Goal: Contribute content: Contribute content

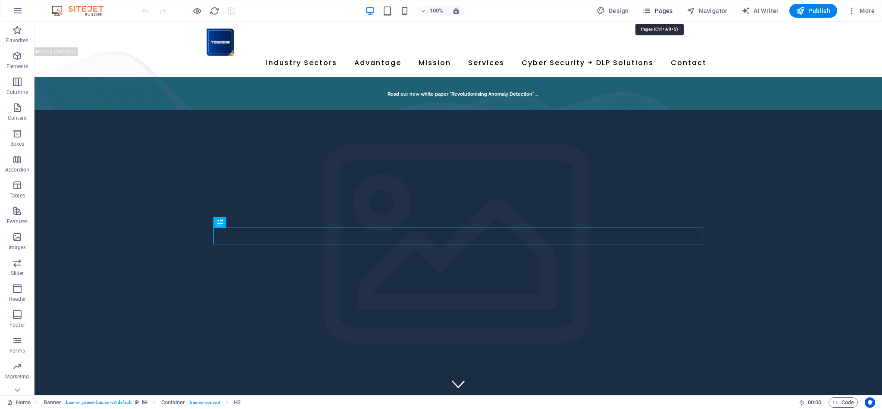
click at [672, 10] on span "Pages" at bounding box center [657, 10] width 30 height 9
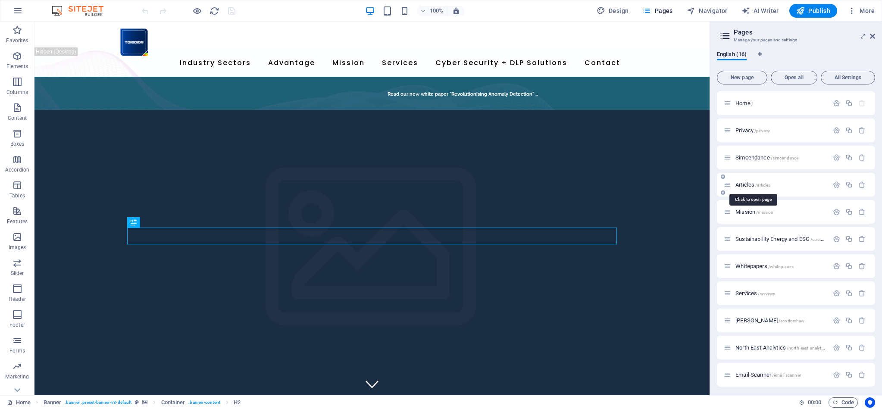
click at [749, 185] on span "Articles /articles" at bounding box center [753, 185] width 35 height 6
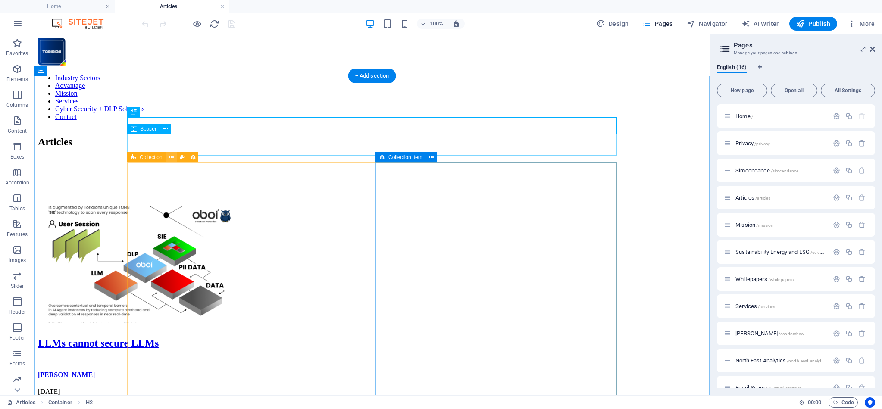
click at [172, 157] on icon at bounding box center [171, 157] width 5 height 9
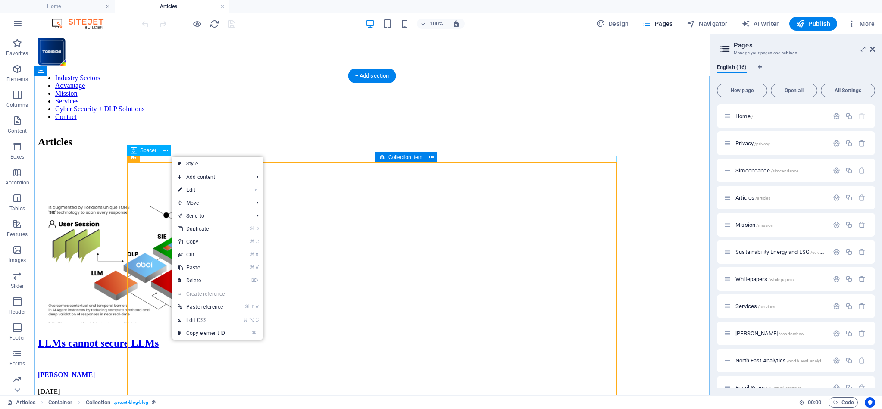
click at [158, 178] on div at bounding box center [372, 181] width 668 height 7
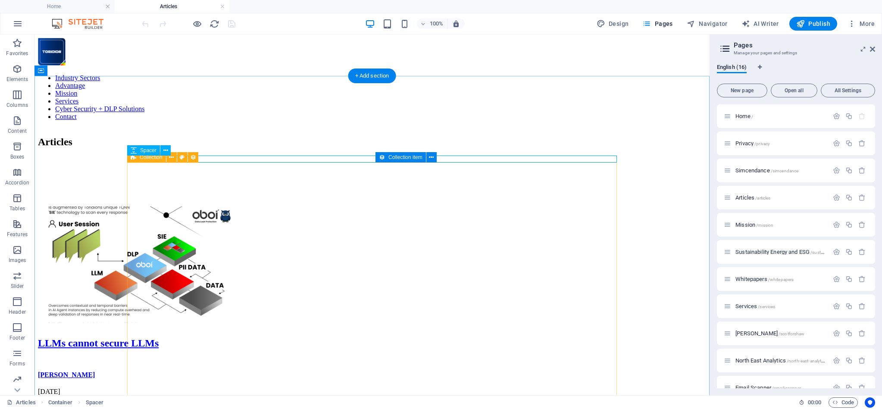
click at [141, 160] on span "Collection" at bounding box center [151, 157] width 23 height 5
select select "columns.publishing_date_ASC"
select select "columns.publishing_date"
select select "past"
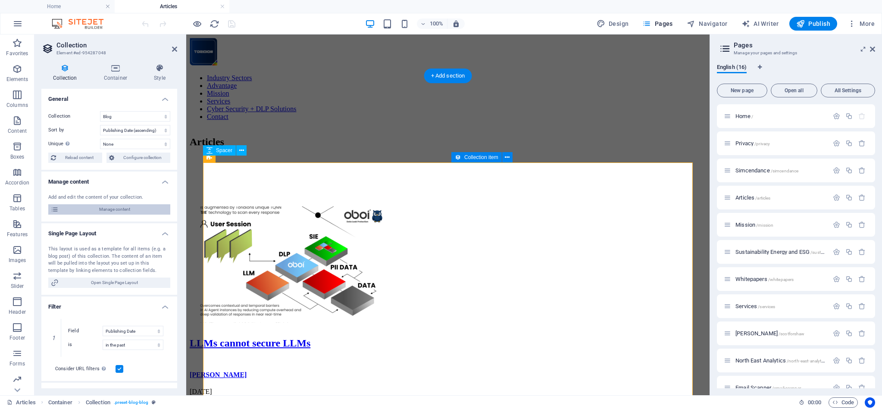
click at [116, 209] on span "Manage content" at bounding box center [114, 209] width 106 height 10
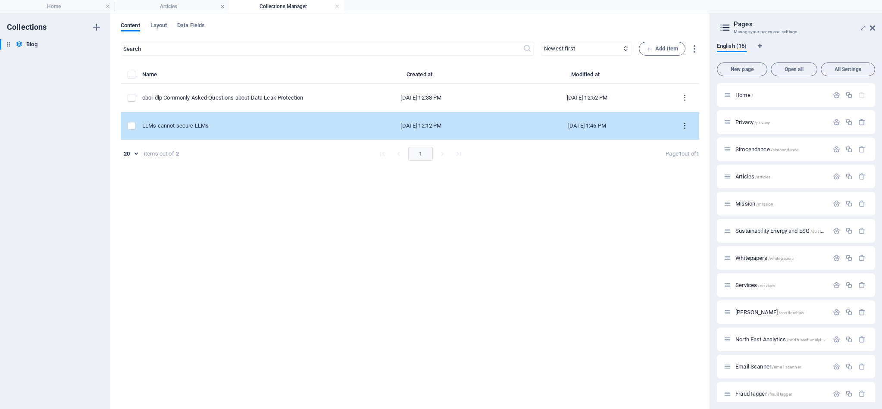
click at [683, 125] on icon "items list" at bounding box center [685, 126] width 8 height 8
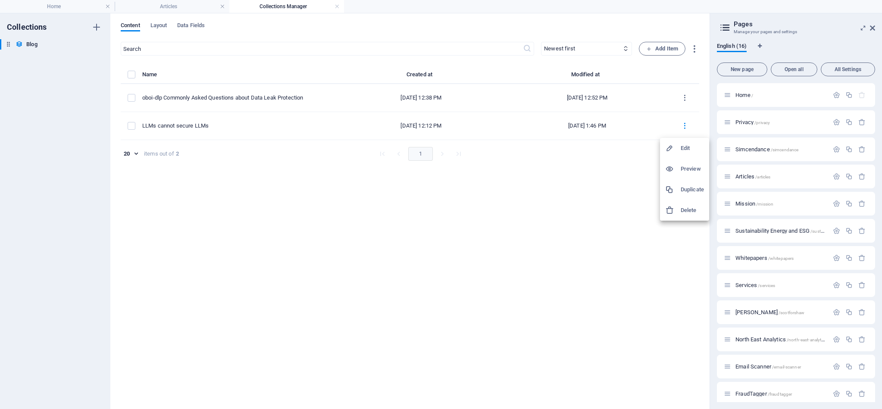
click at [690, 190] on h6 "Duplicate" at bounding box center [692, 190] width 23 height 10
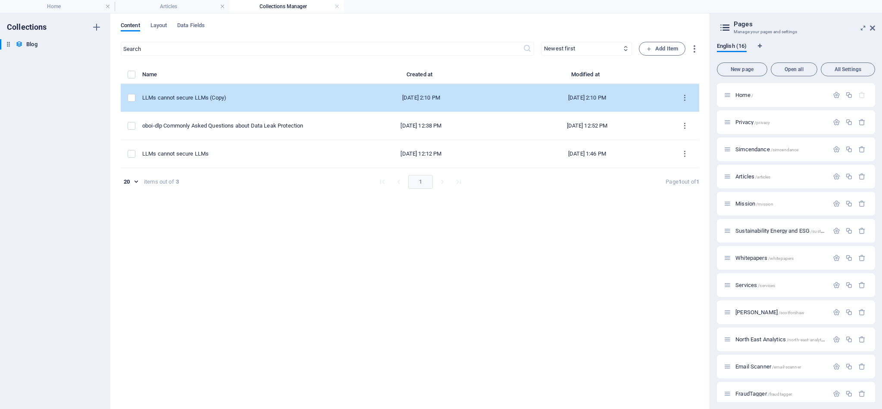
click at [592, 95] on div "[DATE] 2:10 PM" at bounding box center [587, 98] width 152 height 8
select select "Category 1"
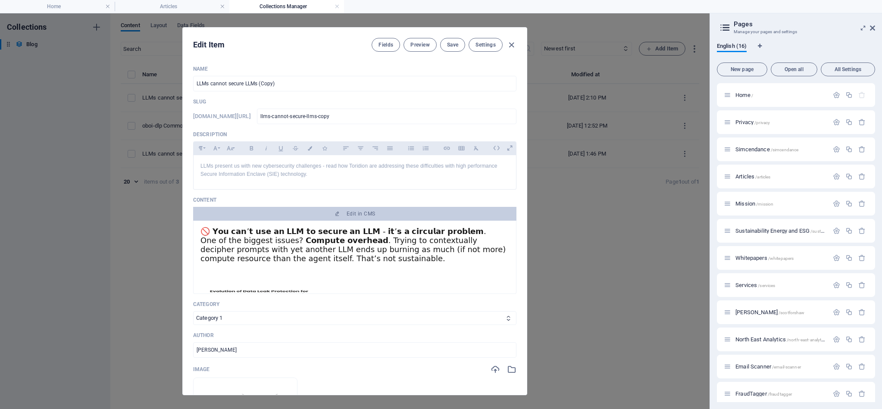
click at [258, 248] on span "One of the biggest issues? 𝗖𝗼𝗺𝗽𝘂𝘁𝗲 𝗼𝘃𝗲𝗿𝗵𝗲𝗮𝗱. Trying to contextually decipher pr…" at bounding box center [352, 249] width 305 height 27
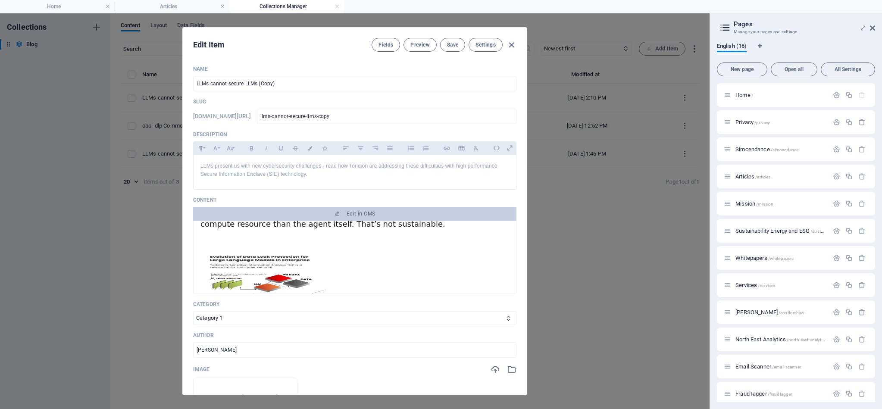
scroll to position [31, 0]
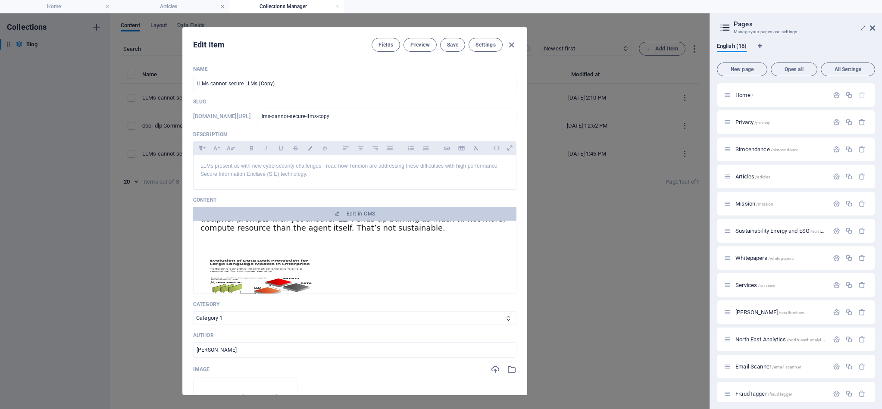
click at [247, 261] on img at bounding box center [264, 298] width 129 height 86
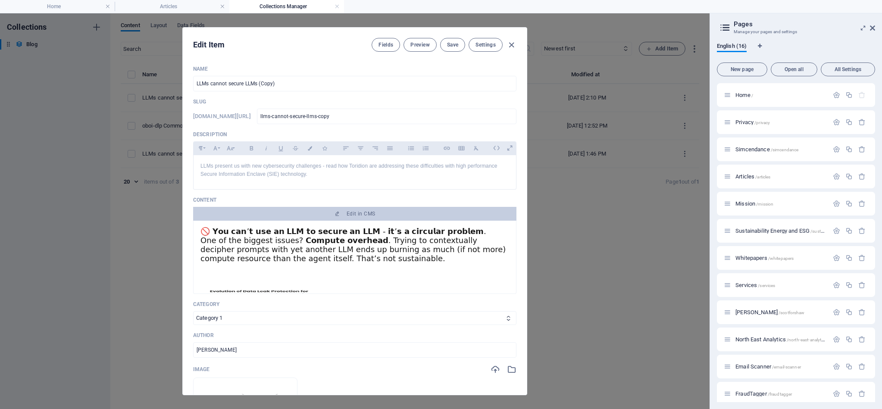
scroll to position [0, 0]
click at [246, 237] on span "One of the biggest issues? 𝗖𝗼𝗺𝗽𝘂𝘁𝗲 𝗼𝘃𝗲𝗿𝗵𝗲𝗮𝗱. Trying to contextually decipher pr…" at bounding box center [352, 249] width 305 height 27
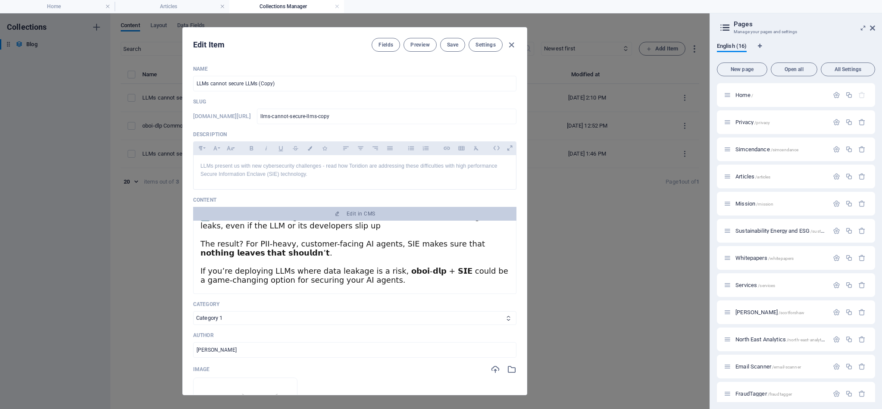
scroll to position [405, 0]
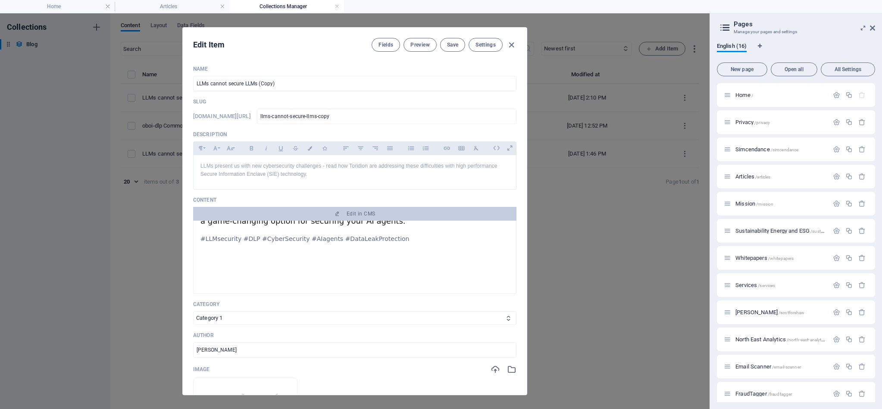
drag, startPoint x: 203, startPoint y: 231, endPoint x: 374, endPoint y: 227, distance: 171.2
click at [374, 227] on div "🚫 𝗬𝗼𝘂 𝗰𝗮𝗻’𝘁 𝘂𝘀𝗲 𝗮𝗻 𝗟𝗟𝗠 𝘁𝗼 𝘀𝗲𝗰𝘂𝗿𝗲 𝗮𝗻 𝗟𝗟𝗠 - 𝗶𝘁’𝘀 𝗮 𝗰𝗶𝗿𝗰𝘂𝗹𝗮𝗿 𝗽𝗿𝗼𝗯𝗹𝗲𝗺. One of the b…" at bounding box center [354, 55] width 309 height 464
click at [369, 228] on p "Meanwhile, 𝗱𝗮𝘁𝗮 𝗹𝗲𝗮𝗸𝗮𝗴𝗲 𝗶𝘀 𝗿𝗮𝗺𝗽𝗮𝗻𝘁. Time and again, red team specialists have s…" at bounding box center [354, 117] width 309 height 253
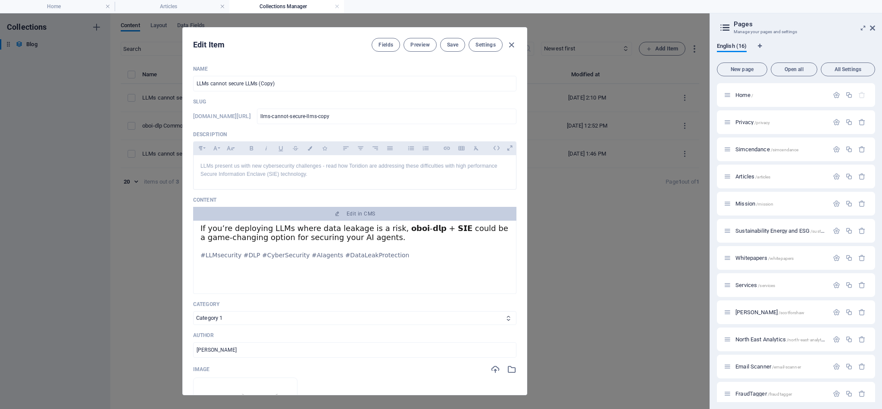
scroll to position [384, 0]
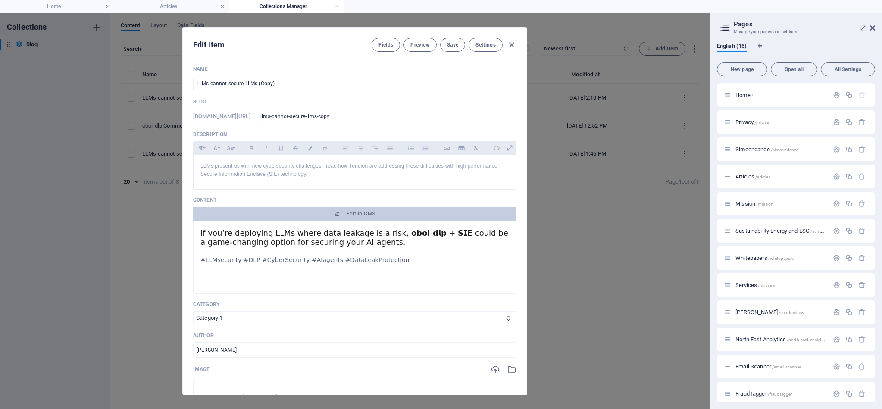
drag, startPoint x: 364, startPoint y: 241, endPoint x: 512, endPoint y: 304, distance: 161.3
click at [298, 242] on p "Meanwhile, 𝗱𝗮𝘁𝗮 𝗹𝗲𝗮𝗸𝗮𝗴𝗲 𝗶𝘀 𝗿𝗮𝗺𝗽𝗮𝗻𝘁. Time and again, red team specialists have s…" at bounding box center [354, 138] width 309 height 253
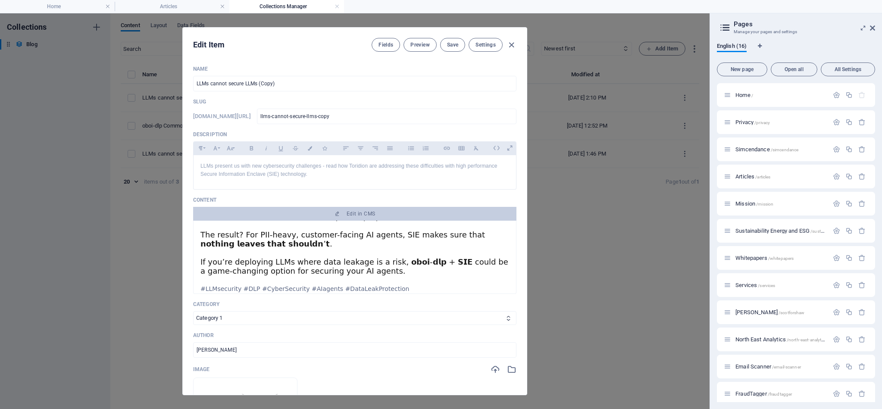
scroll to position [343, 0]
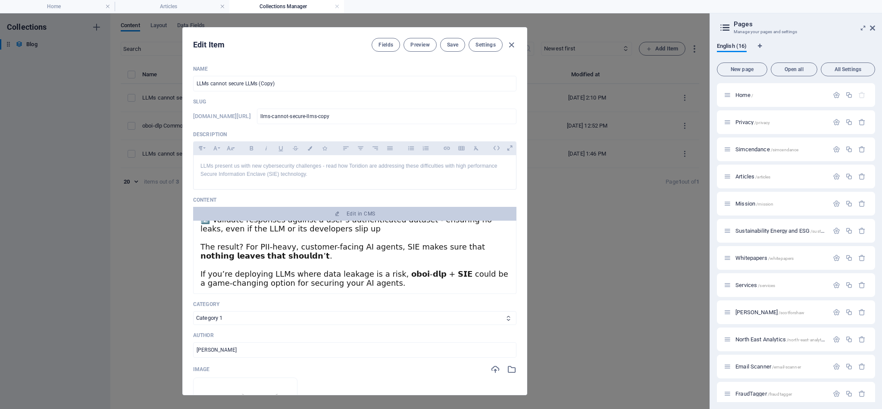
drag, startPoint x: 332, startPoint y: 257, endPoint x: 352, endPoint y: 277, distance: 27.4
click at [332, 257] on p "Meanwhile, 𝗱𝗮𝘁𝗮 𝗹𝗲𝗮𝗸𝗮𝗴𝗲 𝗶𝘀 𝗿𝗮𝗺𝗽𝗮𝗻𝘁. Time and again, red team specialists have s…" at bounding box center [354, 179] width 309 height 253
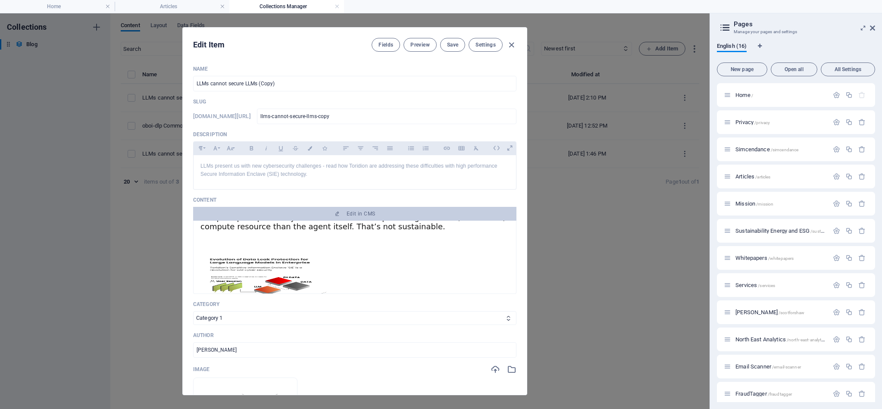
scroll to position [0, 0]
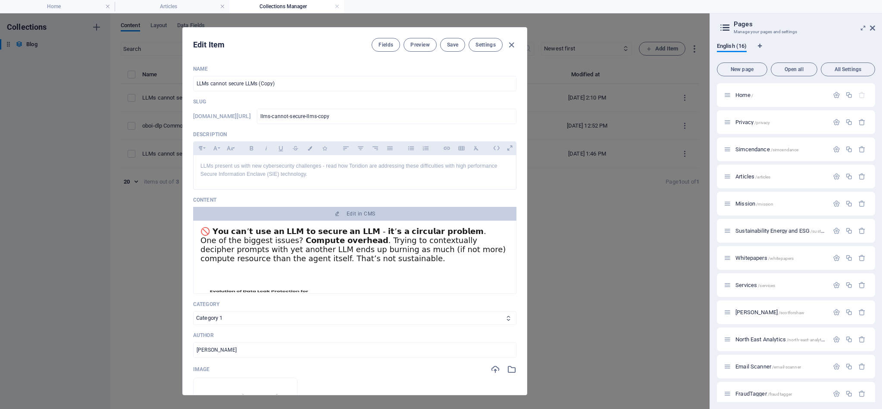
drag, startPoint x: 357, startPoint y: 284, endPoint x: 175, endPoint y: 203, distance: 199.4
click at [175, 203] on div "Edit Item Fields Preview Save Settings Name LLMs cannot secure LLMs (Copy) ​ Sl…" at bounding box center [355, 211] width 710 height 396
click at [366, 246] on span "One of the biggest issues? 𝗖𝗼𝗺𝗽𝘂𝘁𝗲 𝗼𝘃𝗲𝗿𝗵𝗲𝗮𝗱. Trying to contextually decipher pr…" at bounding box center [352, 249] width 305 height 27
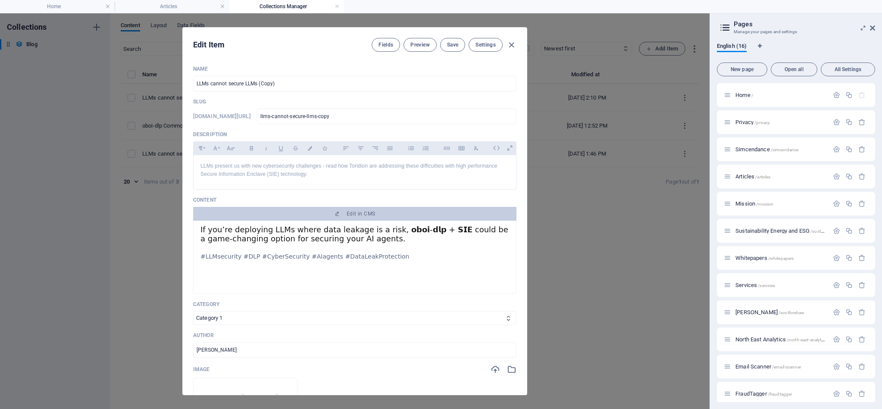
scroll to position [405, 0]
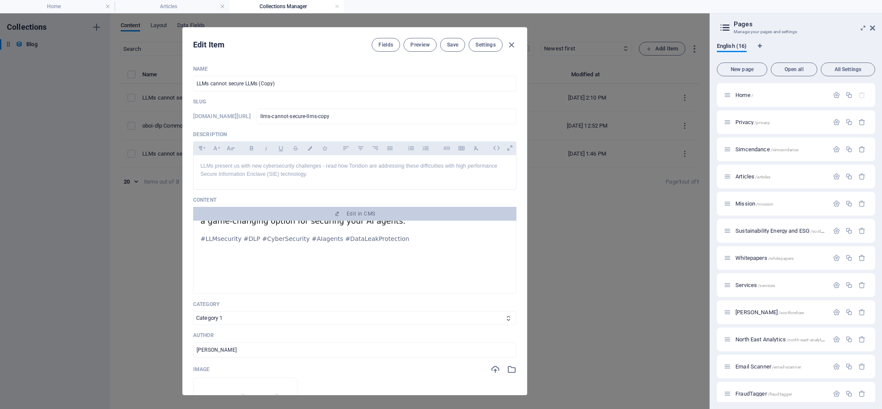
drag, startPoint x: 201, startPoint y: 231, endPoint x: 352, endPoint y: 248, distance: 152.3
click at [352, 248] on div "🚫 𝗬𝗼𝘂 𝗰𝗮𝗻’𝘁 𝘂𝘀𝗲 𝗮𝗻 𝗟𝗟𝗠 𝘁𝗼 𝘀𝗲𝗰𝘂𝗿𝗲 𝗮𝗻 𝗟𝗟𝗠 - 𝗶𝘁’𝘀 𝗮 𝗰𝗶𝗿𝗰𝘂𝗹𝗮𝗿 𝗽𝗿𝗼𝗯𝗹𝗲𝗺. One of the b…" at bounding box center [354, 55] width 309 height 464
click at [407, 258] on div at bounding box center [354, 255] width 309 height 22
click at [365, 212] on span "Edit in CMS" at bounding box center [361, 213] width 28 height 7
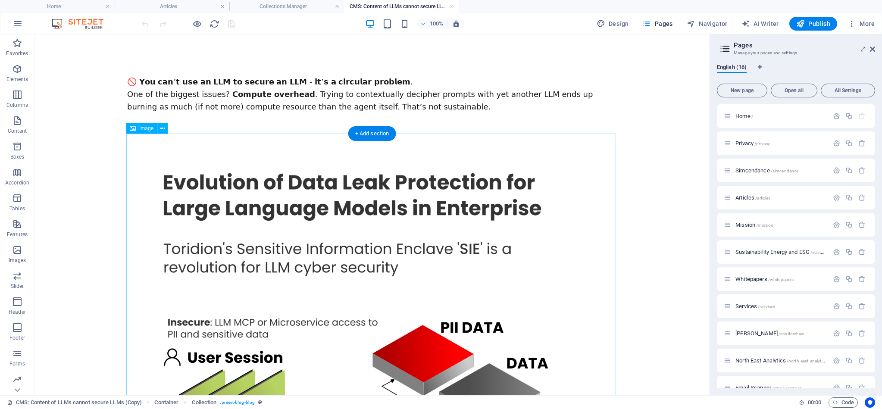
scroll to position [0, 0]
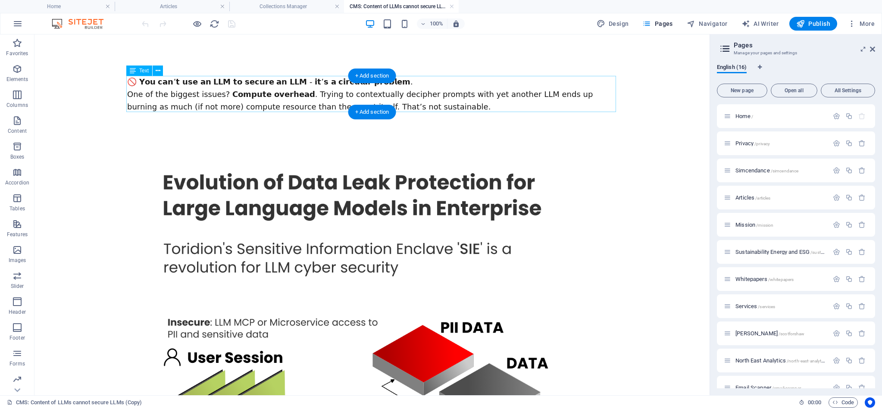
click at [164, 89] on div "🚫 𝗬𝗼𝘂 𝗰𝗮𝗻’𝘁 𝘂𝘀𝗲 𝗮𝗻 𝗟𝗟𝗠 𝘁𝗼 𝘀𝗲𝗰𝘂𝗿𝗲 𝗮𝗻 𝗟𝗟𝗠 - 𝗶𝘁’𝘀 𝗮 𝗰𝗶𝗿𝗰𝘂𝗹𝗮𝗿 𝗽𝗿𝗼𝗯𝗹𝗲𝗺. One of the b…" at bounding box center [372, 94] width 490 height 37
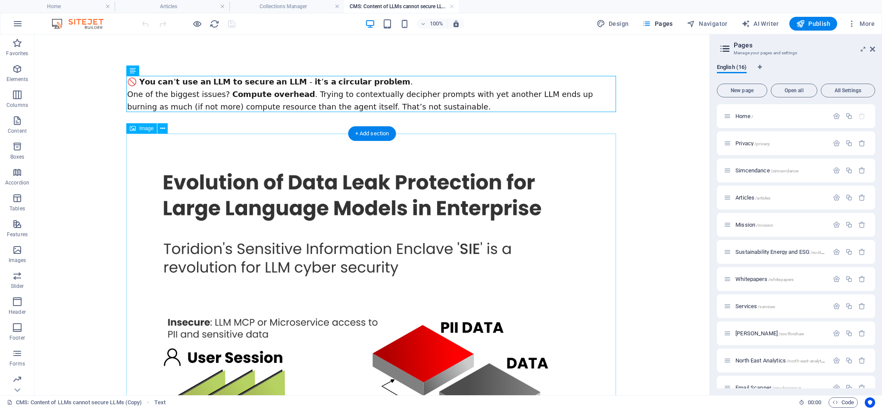
scroll to position [5, 0]
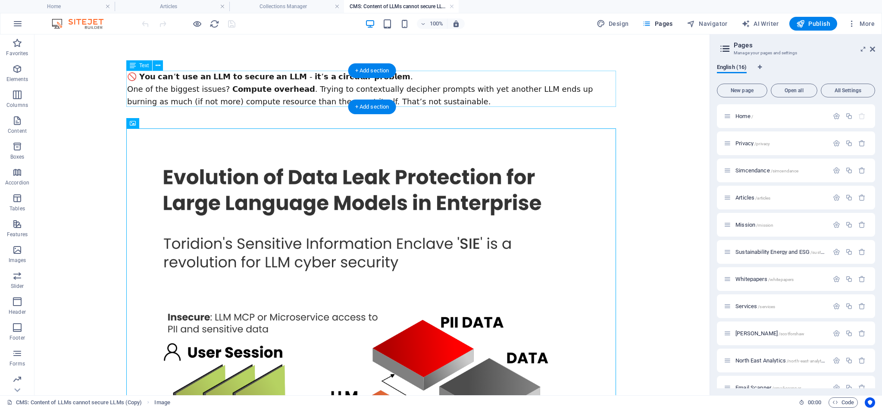
click at [228, 94] on div "🚫 𝗬𝗼𝘂 𝗰𝗮𝗻’𝘁 𝘂𝘀𝗲 𝗮𝗻 𝗟𝗟𝗠 𝘁𝗼 𝘀𝗲𝗰𝘂𝗿𝗲 𝗮𝗻 𝗟𝗟𝗠 - 𝗶𝘁’𝘀 𝗮 𝗰𝗶𝗿𝗰𝘂𝗹𝗮𝗿 𝗽𝗿𝗼𝗯𝗹𝗲𝗺. One of the b…" at bounding box center [372, 89] width 490 height 37
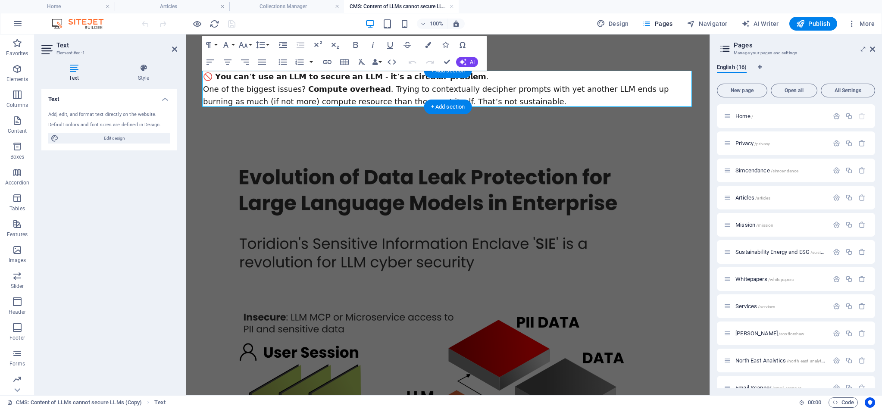
click at [216, 77] on span "🚫 𝗬𝗼𝘂 𝗰𝗮𝗻’𝘁 𝘂𝘀𝗲 𝗮𝗻 𝗟𝗟𝗠 𝘁𝗼 𝘀𝗲𝗰𝘂𝗿𝗲 𝗮𝗻 𝗟𝗟𝗠 - 𝗶𝘁’𝘀 𝗮 𝗰𝗶𝗿𝗰𝘂𝗹𝗮𝗿 𝗽𝗿𝗼𝗯𝗹𝗲𝗺." at bounding box center [346, 76] width 286 height 9
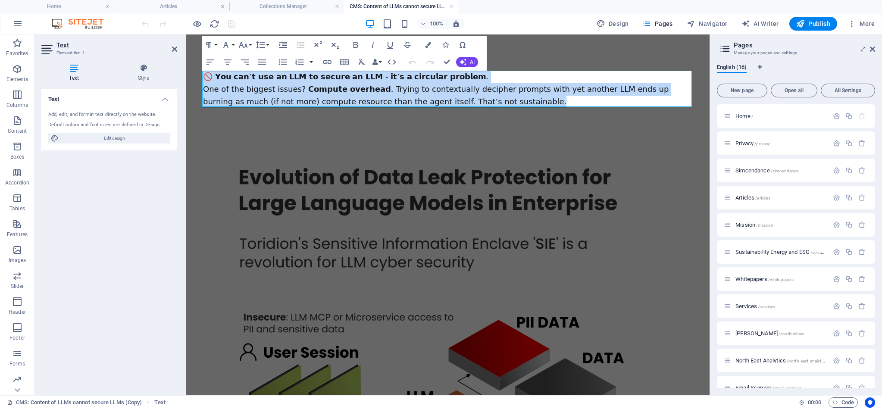
drag, startPoint x: 443, startPoint y: 101, endPoint x: 203, endPoint y: 79, distance: 240.7
click at [203, 78] on div "🚫 𝗬𝗼𝘂 𝗰𝗮𝗻’𝘁 𝘂𝘀𝗲 𝗮𝗻 𝗟𝗟𝗠 𝘁𝗼 𝘀𝗲𝗰𝘂𝗿𝗲 𝗮𝗻 𝗟𝗟𝗠 - 𝗶𝘁’𝘀 𝗮 𝗰𝗶𝗿𝗰𝘂𝗹𝗮𝗿 𝗽𝗿𝗼𝗯𝗹𝗲𝗺. One of the b…" at bounding box center [448, 89] width 490 height 37
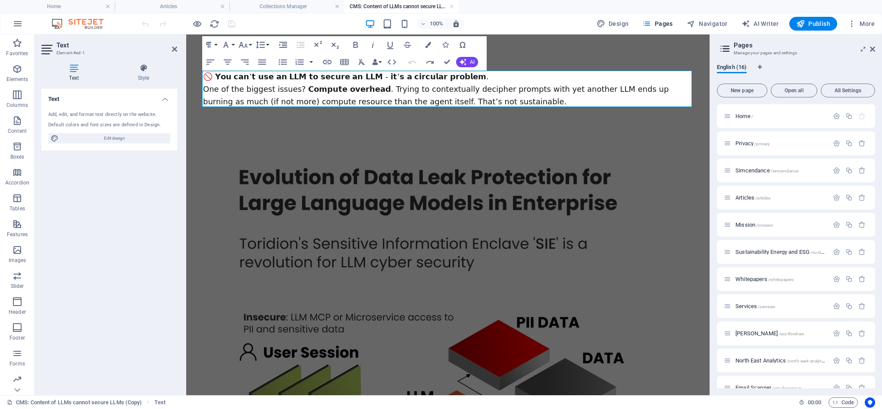
click at [260, 88] on span "One of the biggest issues? 𝗖𝗼𝗺𝗽𝘂𝘁𝗲 𝗼𝘃𝗲𝗿𝗵𝗲𝗮𝗱. Trying to contextually decipher pr…" at bounding box center [436, 96] width 466 height 22
click at [250, 41] on button "Font Size" at bounding box center [245, 44] width 16 height 17
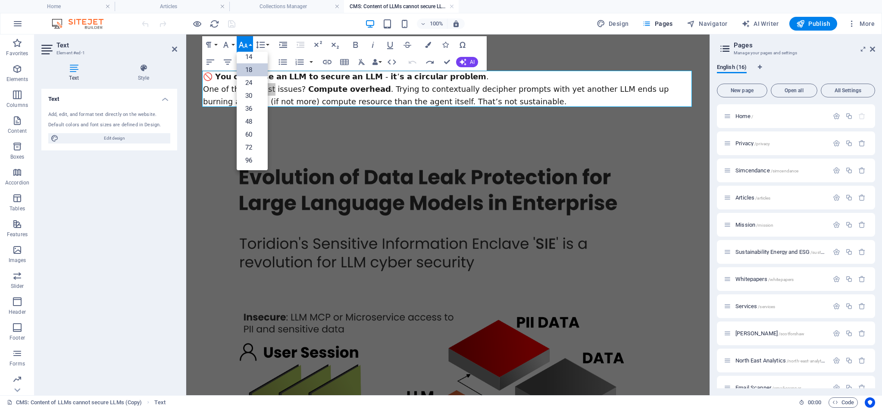
scroll to position [69, 0]
click at [344, 97] on span "One of the biggest issues? 𝗖𝗼𝗺𝗽𝘂𝘁𝗲 𝗼𝘃𝗲𝗿𝗵𝗲𝗮𝗱. Trying to contextually decipher pr…" at bounding box center [436, 96] width 466 height 22
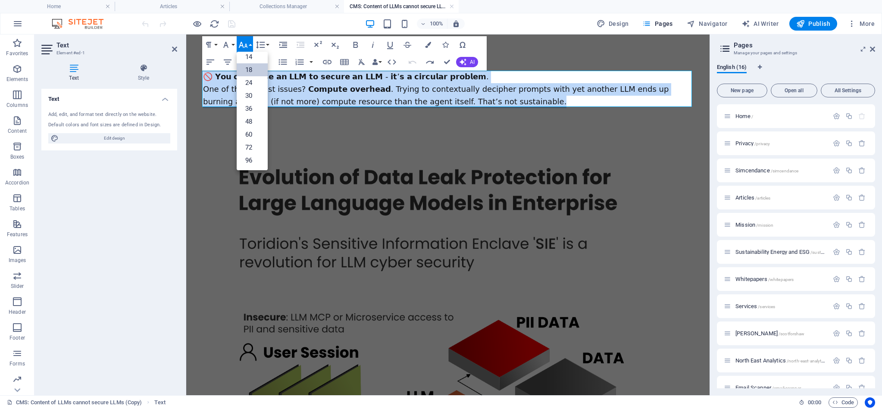
drag, startPoint x: 420, startPoint y: 101, endPoint x: 203, endPoint y: 77, distance: 218.6
click at [203, 77] on div "🚫 𝗬𝗼𝘂 𝗰𝗮𝗻’𝘁 𝘂𝘀𝗲 𝗮𝗻 𝗟𝗟𝗠 𝘁𝗼 𝘀𝗲𝗰𝘂𝗿𝗲 𝗮𝗻 𝗟𝗟𝗠 - 𝗶𝘁’𝘀 𝗮 𝗰𝗶𝗿𝗰𝘂𝗹𝗮𝗿 𝗽𝗿𝗼𝗯𝗹𝗲𝗺. One of the b…" at bounding box center [448, 89] width 490 height 37
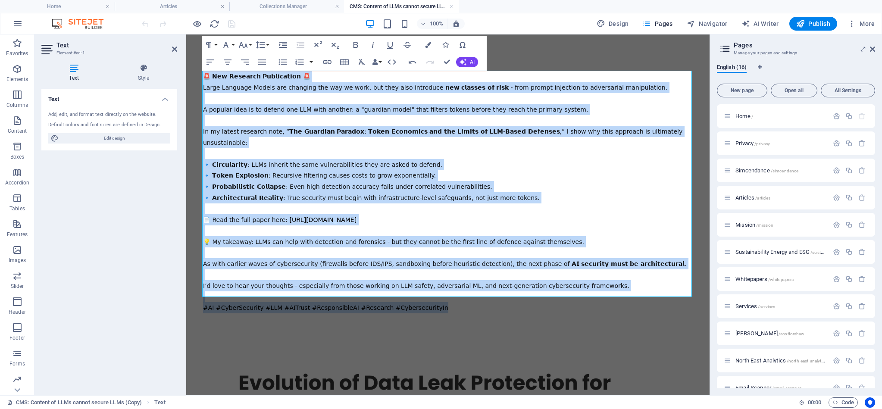
drag, startPoint x: 427, startPoint y: 291, endPoint x: 178, endPoint y: 78, distance: 327.5
drag, startPoint x: 250, startPoint y: 44, endPoint x: 255, endPoint y: 56, distance: 13.5
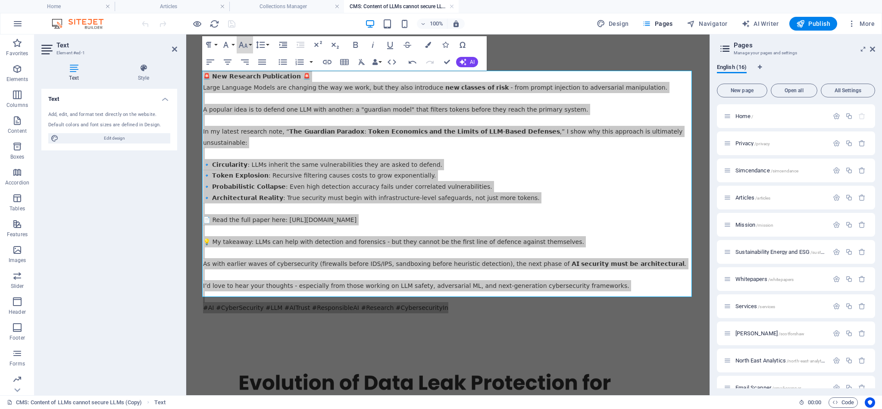
click at [250, 44] on button "Font Size" at bounding box center [245, 44] width 16 height 17
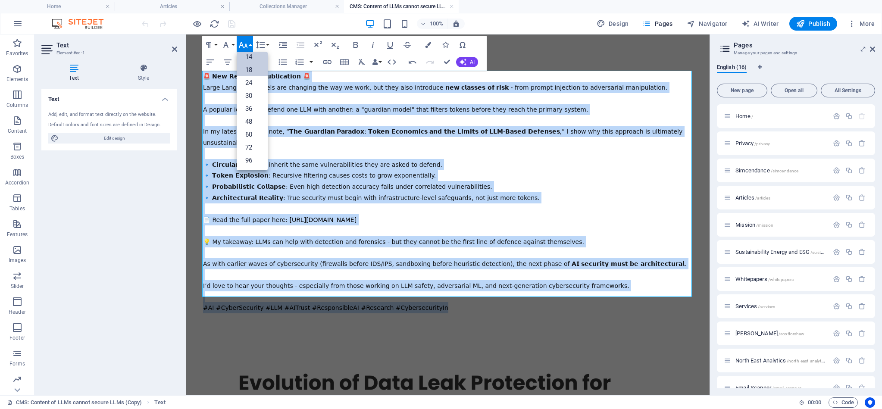
click at [249, 72] on link "18" at bounding box center [252, 69] width 31 height 13
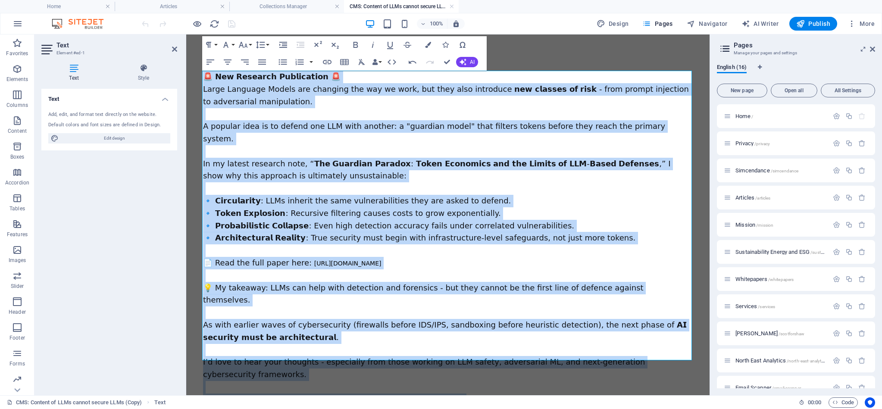
click at [293, 138] on div "🚨 𝗡𝗲𝘄 𝗥𝗲𝘀𝗲𝗮𝗿𝗰𝗵 𝗣𝘂𝗯𝗹𝗶𝗰𝗮𝘁𝗶𝗼𝗻 🚨 Large Language Models are changing the way we work…" at bounding box center [448, 238] width 490 height 335
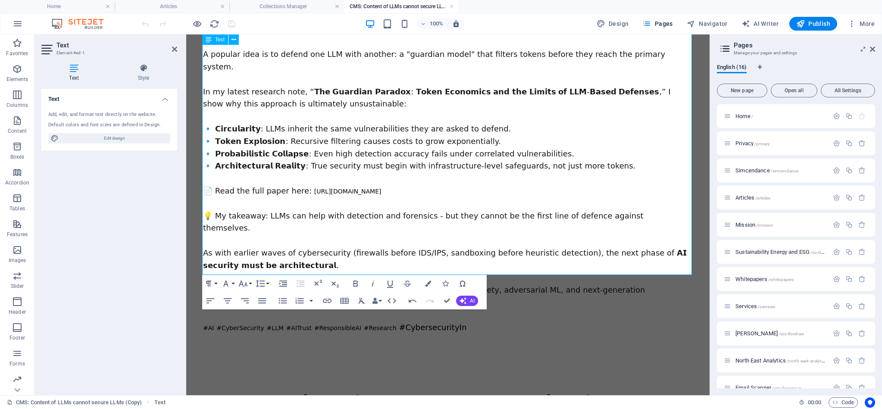
scroll to position [76, 0]
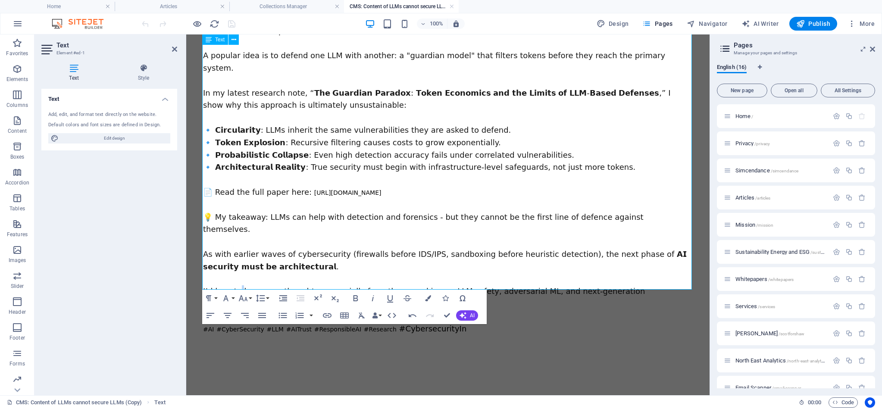
drag, startPoint x: 234, startPoint y: 253, endPoint x: 237, endPoint y: 259, distance: 7.1
click at [237, 259] on div "🚨 𝗡𝗲𝘄 𝗥𝗲𝘀𝗲𝗮𝗿𝗰𝗵 𝗣𝘂𝗯𝗹𝗶𝗰𝗮𝘁𝗶𝗼𝗻 🚨 Large Language Models are changing the way we work…" at bounding box center [448, 167] width 490 height 335
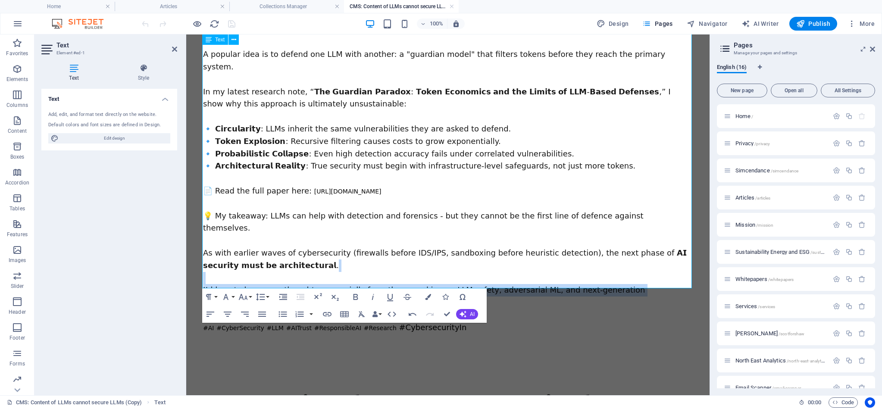
drag, startPoint x: 234, startPoint y: 251, endPoint x: 489, endPoint y: 273, distance: 256.1
click at [489, 273] on div "🚨 𝗡𝗲𝘄 𝗥𝗲𝘀𝗲𝗮𝗿𝗰𝗵 𝗣𝘂𝗯𝗹𝗶𝗰𝗮𝘁𝗶𝗼𝗻 🚨 Large Language Models are changing the way we work…" at bounding box center [448, 166] width 490 height 335
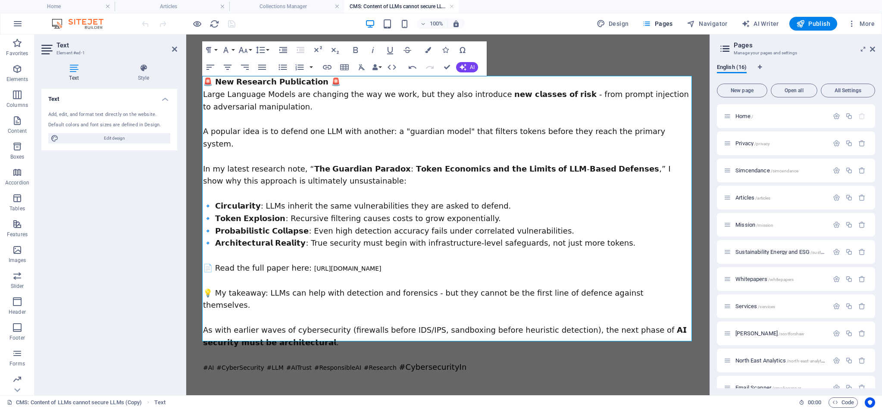
scroll to position [0, 0]
click at [217, 164] on span "In my latest research note, “𝗧𝗵𝗲 𝗚𝘂𝗮𝗿𝗱𝗶𝗮𝗻 𝗣𝗮𝗿𝗮𝗱𝗼𝘅: 𝗧𝗼𝗸𝗲𝗻 𝗘𝗰𝗼𝗻𝗼𝗺𝗶𝗰𝘀 𝗮𝗻𝗱 𝘁𝗵𝗲 𝗟𝗶𝗺𝗶…" at bounding box center [436, 175] width 467 height 22
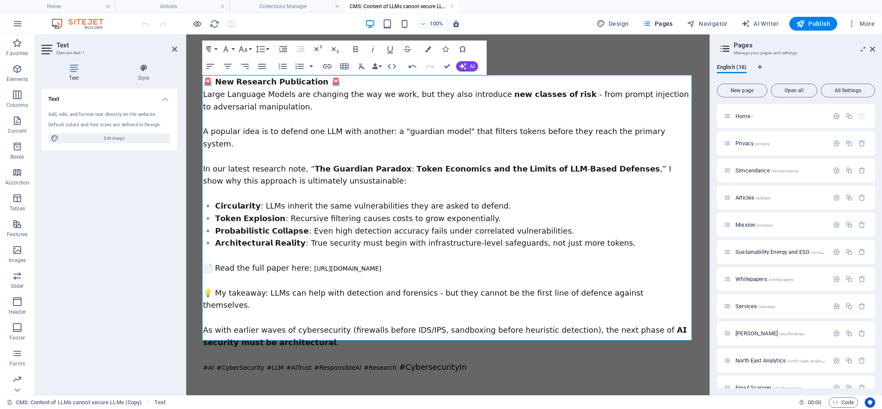
drag, startPoint x: 578, startPoint y: 154, endPoint x: 576, endPoint y: 162, distance: 7.5
click at [577, 164] on span "In our latest research note, “𝗧𝗵𝗲 𝗚𝘂𝗮𝗿𝗱𝗶𝗮𝗻 𝗣𝗮𝗿𝗮𝗱𝗼𝘅: 𝗧𝗼𝗸𝗲𝗻 𝗘𝗰𝗼𝗻𝗼𝗺𝗶𝗰𝘀 𝗮𝗻𝗱 𝘁𝗵𝗲 𝗟𝗶𝗺…" at bounding box center [437, 175] width 468 height 22
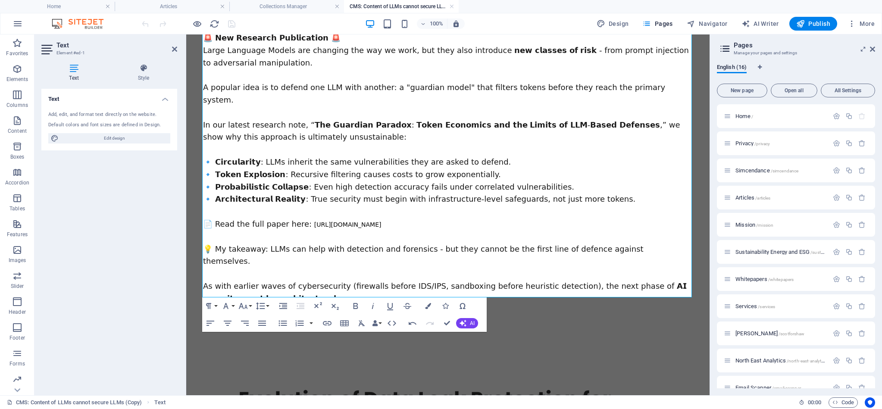
scroll to position [45, 0]
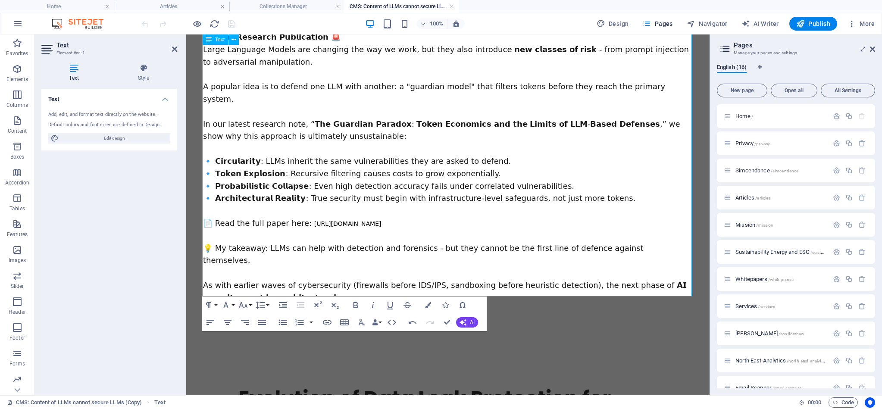
click at [223, 244] on span "💡 My takeaway: LLMs can help with detection and forensics - but they cannot be …" at bounding box center [423, 255] width 441 height 22
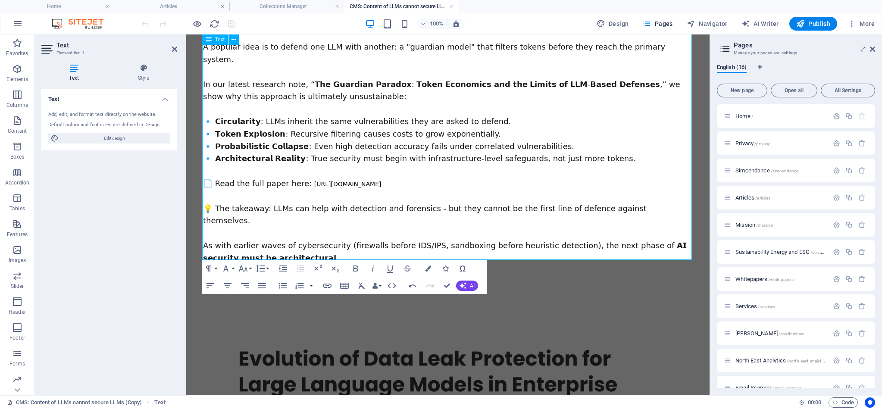
scroll to position [81, 0]
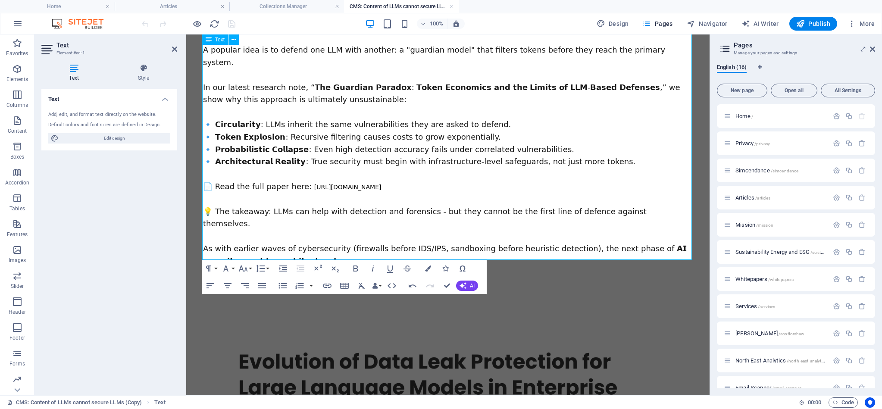
click at [446, 255] on div "🚨 𝗡𝗲𝘄 𝗥𝗲𝘀𝗲𝗮𝗿𝗰𝗵 𝗣𝘂𝗯𝗹𝗶𝗰𝗮𝘁𝗶𝗼𝗻 🚨 Large Language Models are changing the way we work…" at bounding box center [448, 143] width 490 height 298
drag, startPoint x: 437, startPoint y: 257, endPoint x: 168, endPoint y: 257, distance: 269.5
click at [247, 269] on icon "button" at bounding box center [243, 269] width 9 height 6
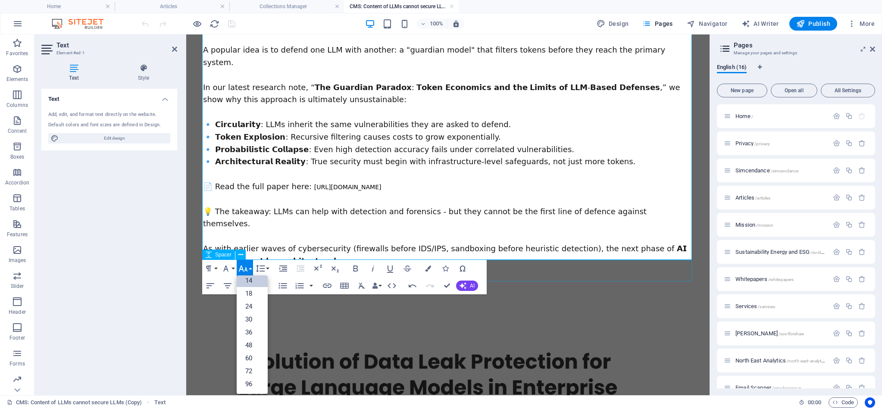
click at [250, 281] on link "14" at bounding box center [252, 280] width 31 height 13
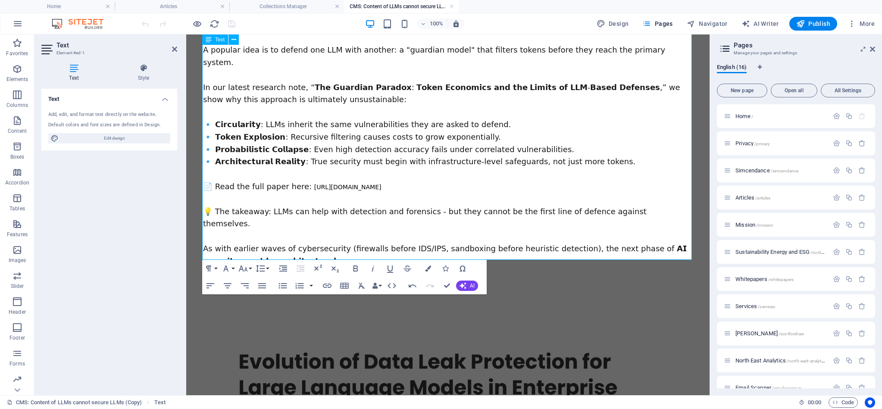
click at [329, 235] on div "🚨 𝗡𝗲𝘄 𝗥𝗲𝘀𝗲𝗮𝗿𝗰𝗵 𝗣𝘂𝗯𝗹𝗶𝗰𝗮𝘁𝗶𝗼𝗻 🚨 Large Language Models are changing the way we work…" at bounding box center [448, 143] width 490 height 298
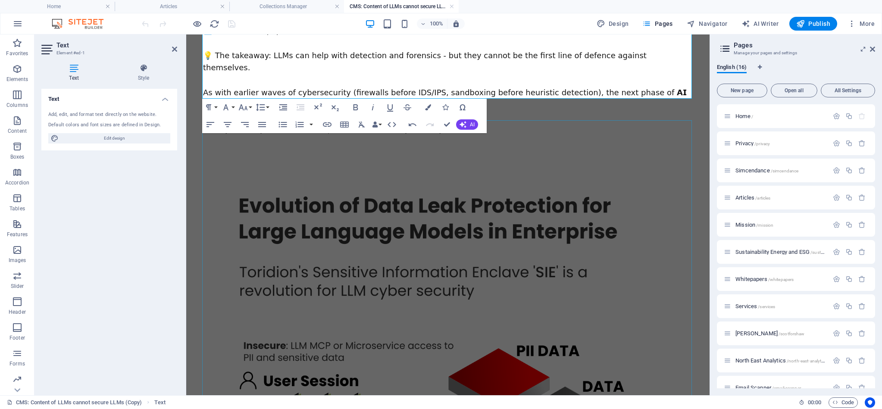
scroll to position [254, 0]
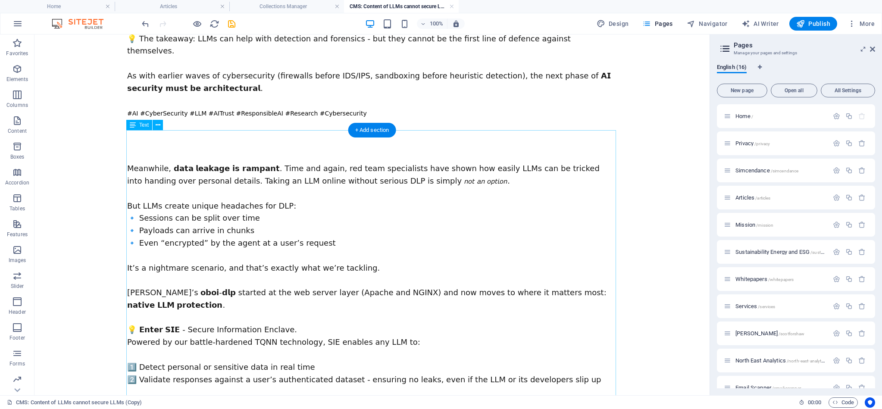
click at [232, 163] on div "Meanwhile, 𝗱𝗮𝘁𝗮 𝗹𝗲𝗮𝗸𝗮𝗴𝗲 𝗶𝘀 𝗿𝗮𝗺𝗽𝗮𝗻𝘁. Time and again, red team specialists have s…" at bounding box center [372, 317] width 490 height 308
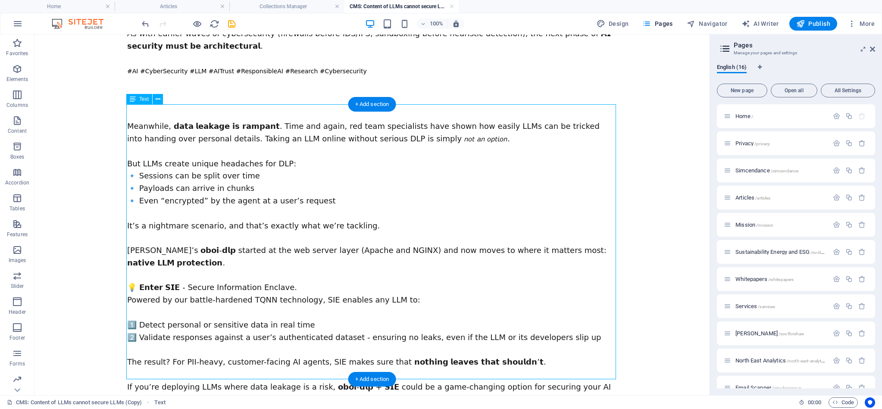
scroll to position [279, 0]
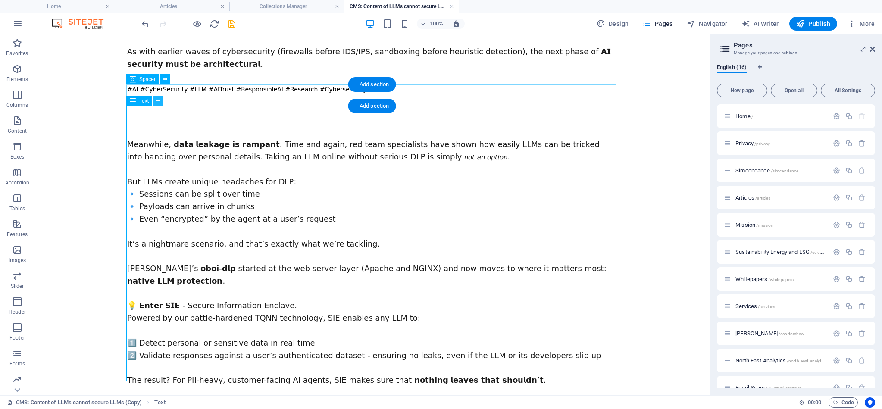
click at [158, 103] on icon at bounding box center [158, 101] width 5 height 9
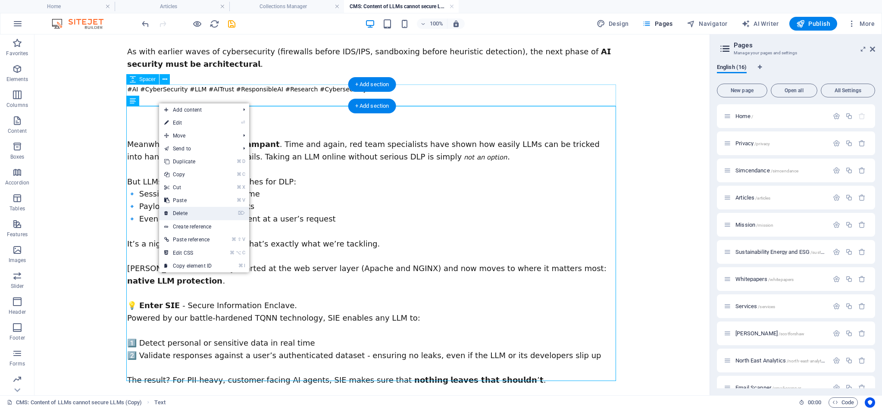
drag, startPoint x: 191, startPoint y: 210, endPoint x: 124, endPoint y: 71, distance: 154.7
click at [191, 210] on link "⌦ Delete" at bounding box center [188, 213] width 58 height 13
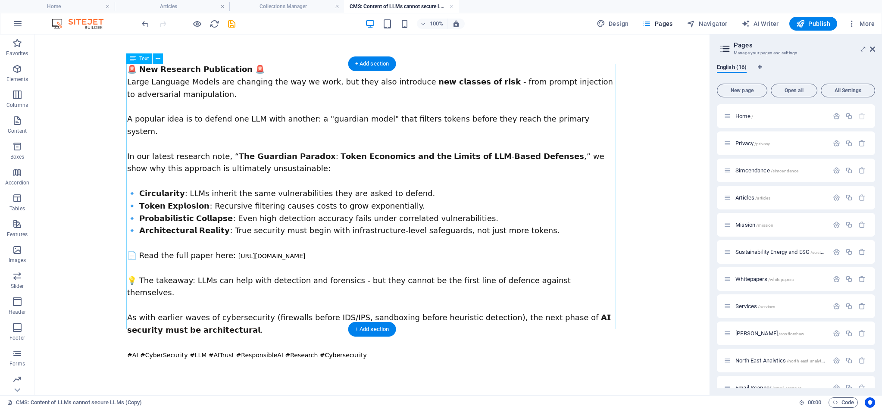
scroll to position [11, 0]
drag, startPoint x: 326, startPoint y: 237, endPoint x: 316, endPoint y: 238, distance: 10.8
click at [326, 237] on div "🚨 𝗡𝗲𝘄 𝗥𝗲𝘀𝗲𝗮𝗿𝗰𝗵 𝗣𝘂𝗯𝗹𝗶𝗰𝗮𝘁𝗶𝗼𝗻 🚨 Large Language Models are changing the way we work…" at bounding box center [372, 214] width 490 height 298
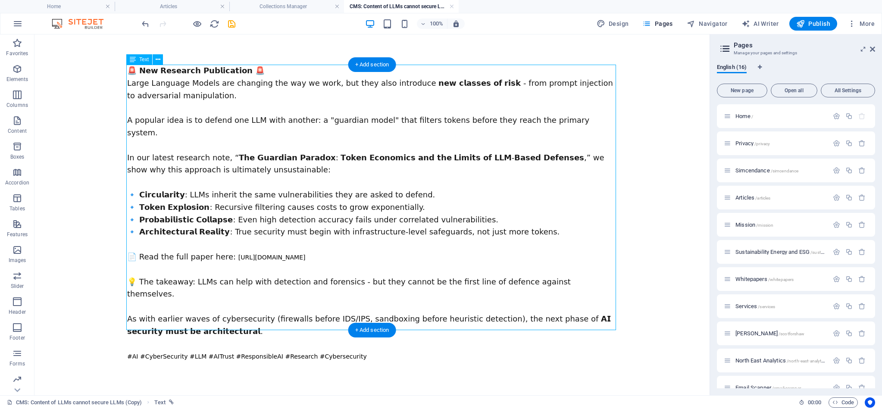
click at [246, 240] on div "🚨 𝗡𝗲𝘄 𝗥𝗲𝘀𝗲𝗮𝗿𝗰𝗵 𝗣𝘂𝗯𝗹𝗶𝗰𝗮𝘁𝗶𝗼𝗻 🚨 Large Language Models are changing the way we work…" at bounding box center [372, 214] width 490 height 298
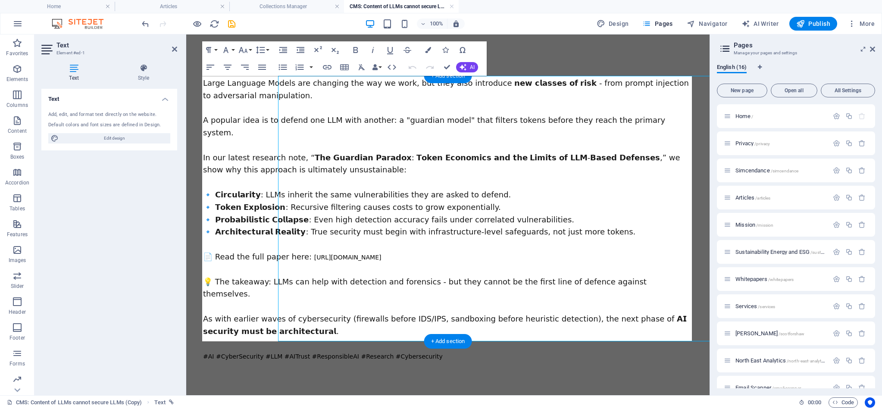
scroll to position [0, 0]
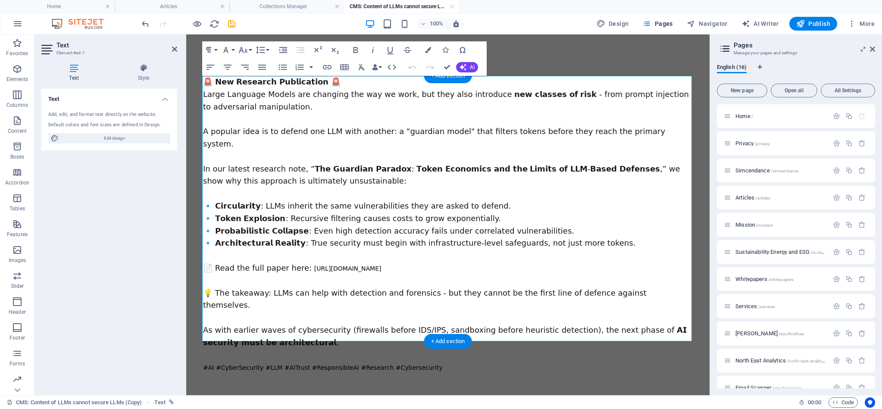
drag, startPoint x: 380, startPoint y: 250, endPoint x: 301, endPoint y: 250, distance: 78.9
click at [302, 251] on div "🚨 𝗡𝗲𝘄 𝗥𝗲𝘀𝗲𝗮𝗿𝗰𝗵 𝗣𝘂𝗯𝗹𝗶𝗰𝗮𝘁𝗶𝗼𝗻 🚨 Large Language Models are changing the way we work…" at bounding box center [448, 225] width 490 height 298
click at [246, 50] on icon "button" at bounding box center [243, 50] width 9 height 6
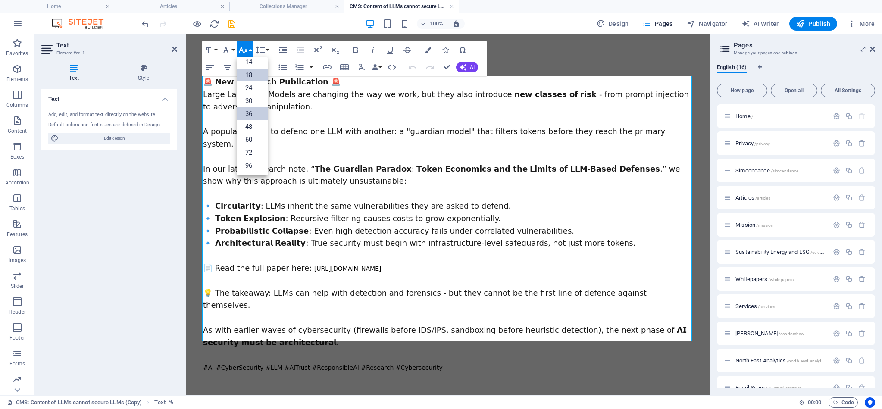
scroll to position [69, 0]
click at [252, 76] on link "18" at bounding box center [252, 75] width 31 height 13
click at [250, 49] on button "Font Size" at bounding box center [245, 49] width 16 height 17
click at [251, 101] on link "30" at bounding box center [252, 100] width 31 height 13
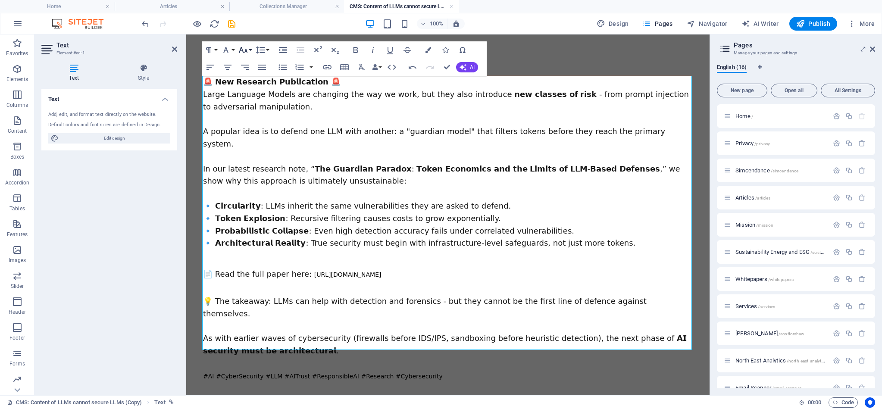
click at [247, 47] on icon "button" at bounding box center [243, 50] width 10 height 10
click at [251, 76] on link "18" at bounding box center [252, 75] width 31 height 13
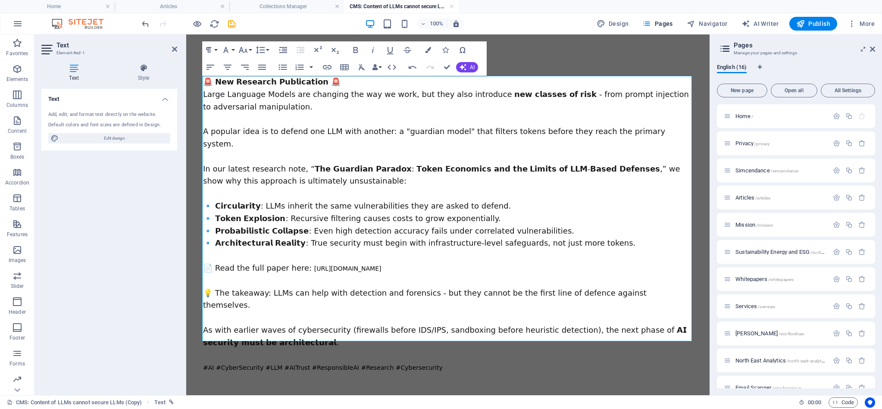
click at [387, 247] on div "🚨 𝗡𝗲𝘄 𝗥𝗲𝘀𝗲𝗮𝗿𝗰𝗵 𝗣𝘂𝗯𝗹𝗶𝗰𝗮𝘁𝗶𝗼𝗻 🚨 Large Language Models are changing the way we work…" at bounding box center [448, 225] width 490 height 298
drag, startPoint x: 301, startPoint y: 251, endPoint x: 408, endPoint y: 250, distance: 106.5
click at [408, 250] on div "🚨 𝗡𝗲𝘄 𝗥𝗲𝘀𝗲𝗮𝗿𝗰𝗵 𝗣𝘂𝗯𝗹𝗶𝗰𝗮𝘁𝗶𝗼𝗻 🚨 Large Language Models are changing the way we work…" at bounding box center [448, 225] width 490 height 298
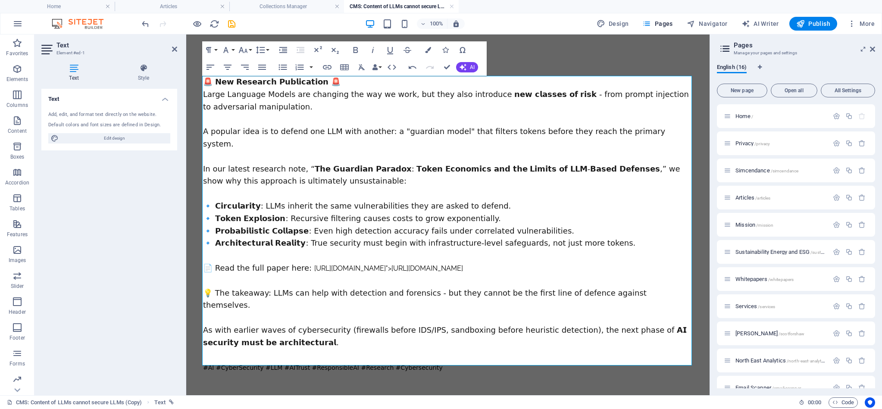
scroll to position [796, 0]
drag, startPoint x: 219, startPoint y: 263, endPoint x: 234, endPoint y: 258, distance: 16.1
click at [235, 272] on div "🚨 𝗡𝗲𝘄 𝗥𝗲𝘀𝗲𝗮𝗿𝗰𝗵 𝗣𝘂𝗯𝗹𝗶𝗰𝗮𝘁𝗶𝗼𝗻 🚨 Large Language Models are changing the way we work…" at bounding box center [448, 225] width 490 height 298
click at [236, 263] on span "📄 Read the full paper here:" at bounding box center [257, 267] width 109 height 9
click at [233, 49] on button "Font Family" at bounding box center [227, 49] width 16 height 17
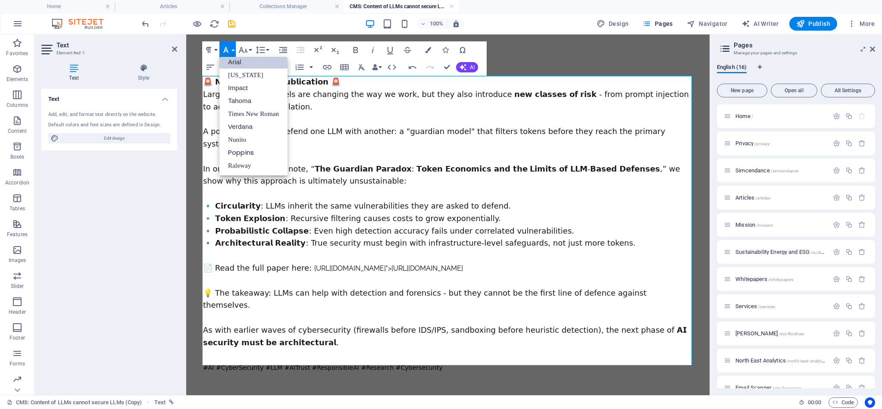
scroll to position [5, 0]
click at [246, 263] on span "📄 Read the full paper here:" at bounding box center [257, 267] width 109 height 9
click at [245, 263] on span "📄 Read the full paper here:" at bounding box center [257, 267] width 109 height 9
click at [238, 263] on span "📄 Read the full paper here:" at bounding box center [257, 267] width 109 height 9
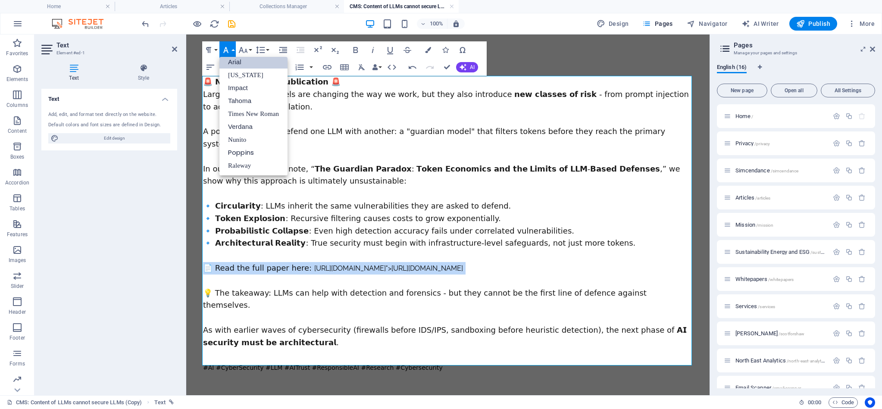
click at [238, 263] on span "📄 Read the full paper here:" at bounding box center [257, 267] width 109 height 9
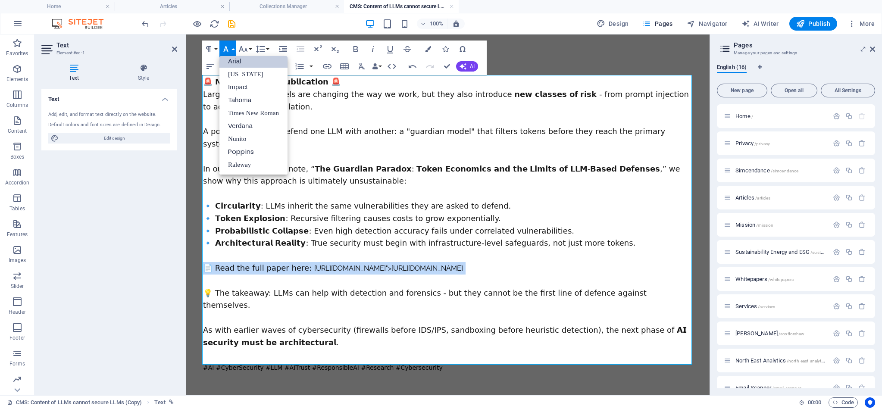
click at [238, 263] on span "📄 Read the full paper here:" at bounding box center [257, 267] width 109 height 9
click at [297, 251] on div "🚨 𝗡𝗲𝘄 𝗥𝗲𝘀𝗲𝗮𝗿𝗰𝗵 𝗣𝘂𝗯𝗹𝗶𝗰𝗮𝘁𝗶𝗼𝗻 🚨 Large Language Models are changing the way we work…" at bounding box center [448, 224] width 490 height 298
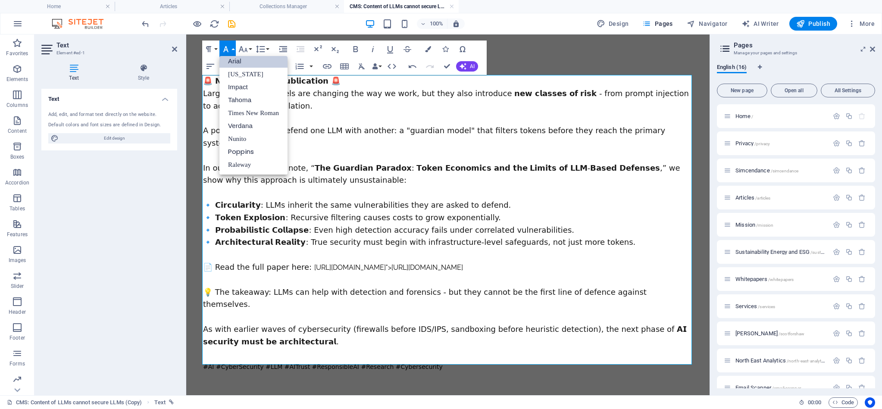
click at [296, 225] on span "🔹 𝗣𝗿𝗼𝗯𝗮𝗯𝗶𝗹𝗶𝘀𝘁𝗶𝗰 𝗖𝗼𝗹𝗹𝗮𝗽𝘀𝗲: Even high detection accuracy fails under correlated v…" at bounding box center [388, 229] width 371 height 9
drag, startPoint x: 299, startPoint y: 214, endPoint x: 379, endPoint y: 213, distance: 80.6
click at [378, 225] on span "🔹 𝗣𝗿𝗼𝗯𝗮𝗯𝗶𝗹𝗶𝘀𝘁𝗶𝗰 𝗖𝗼𝗹𝗹𝗮𝗽𝘀𝗲: Even high detection accuracy fails under correlated v…" at bounding box center [388, 229] width 371 height 9
click at [561, 45] on div "🚨 𝗡𝗲𝘄 𝗥𝗲𝘀𝗲𝗮𝗿𝗰𝗵 𝗣𝘂𝗯𝗹𝗶𝗰𝗮𝘁𝗶𝗼𝗻 🚨 Large Language Models are changing the way we work…" at bounding box center [447, 267] width 517 height 467
click at [65, 249] on div "Text Add, edit, and format text directly on the website. Default colors and fon…" at bounding box center [109, 239] width 136 height 300
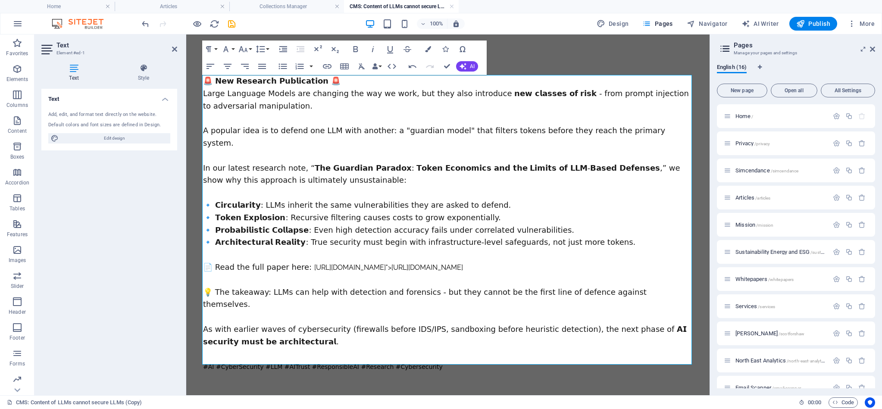
click at [238, 163] on span "In our latest research note, “𝗧𝗵𝗲 𝗚𝘂𝗮𝗿𝗱𝗶𝗮𝗻 𝗣𝗮𝗿𝗮𝗱𝗼𝘅: 𝗧𝗼𝗸𝗲𝗻 𝗘𝗰𝗼𝗻𝗼𝗺𝗶𝗰𝘀 𝗮𝗻𝗱 𝘁𝗵𝗲 𝗟𝗶𝗺…" at bounding box center [441, 174] width 477 height 22
click at [254, 163] on span "In our latest research note, “𝗧𝗵𝗲 𝗚𝘂𝗮𝗿𝗱𝗶𝗮𝗻 𝗣𝗮𝗿𝗮𝗱𝗼𝘅: 𝗧𝗼𝗸𝗲𝗻 𝗘𝗰𝗼𝗻𝗼𝗺𝗶𝗰𝘀 𝗮𝗻𝗱 𝘁𝗵𝗲 𝗟𝗶𝗺…" at bounding box center [441, 174] width 477 height 22
click at [255, 163] on span "In our latest research note, “𝗧𝗵𝗲 𝗚𝘂𝗮𝗿𝗱𝗶𝗮𝗻 𝗣𝗮𝗿𝗮𝗱𝗼𝘅: 𝗧𝗼𝗸𝗲𝗻 𝗘𝗰𝗼𝗻𝗼𝗺𝗶𝗰𝘀 𝗮𝗻𝗱 𝘁𝗵𝗲 𝗟𝗶𝗺…" at bounding box center [441, 174] width 477 height 22
drag, startPoint x: 222, startPoint y: 263, endPoint x: 603, endPoint y: 269, distance: 381.2
click at [651, 279] on div "🚨 𝗡𝗲𝘄 𝗥𝗲𝘀𝗲𝗮𝗿𝗰𝗵 𝗣𝘂𝗯𝗹𝗶𝗰𝗮𝘁𝗶𝗼𝗻 🚨 Large Language Models are changing the way we work…" at bounding box center [448, 224] width 490 height 298
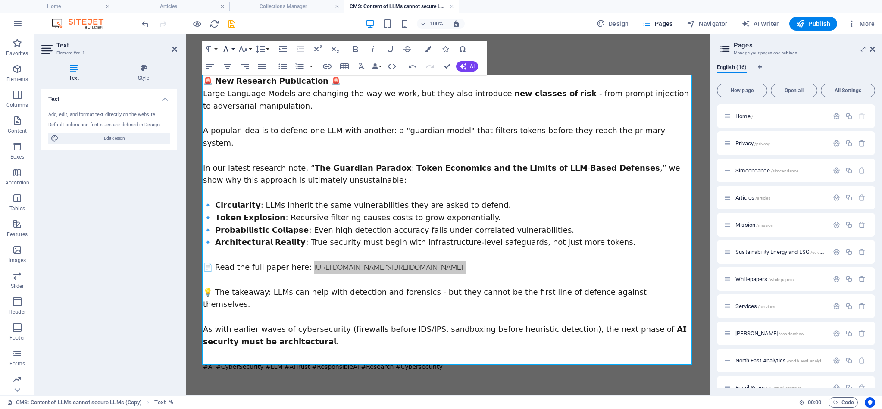
click at [232, 48] on button "Font Family" at bounding box center [227, 49] width 16 height 17
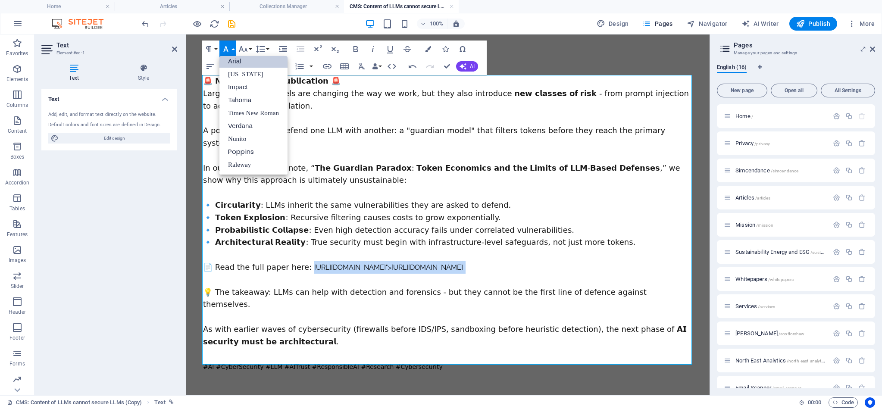
click at [236, 59] on link "Arial" at bounding box center [253, 61] width 68 height 13
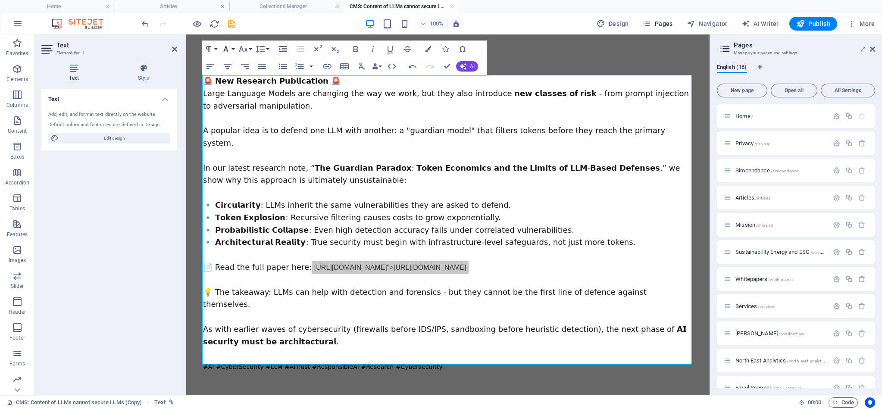
click at [234, 47] on button "Font Family" at bounding box center [227, 49] width 16 height 17
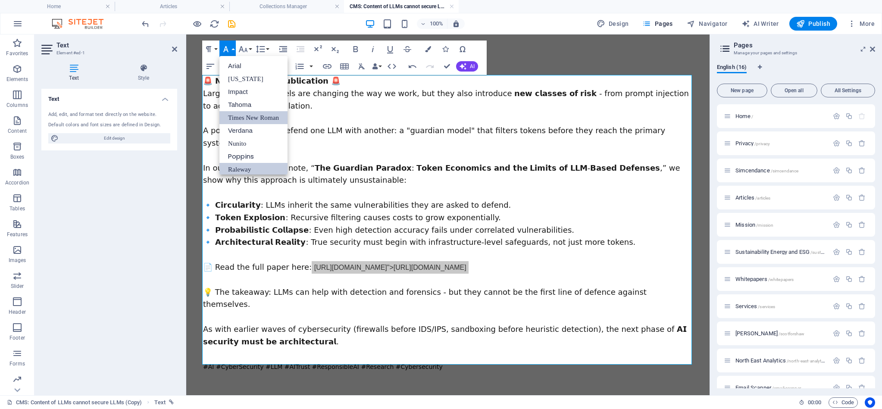
scroll to position [0, 0]
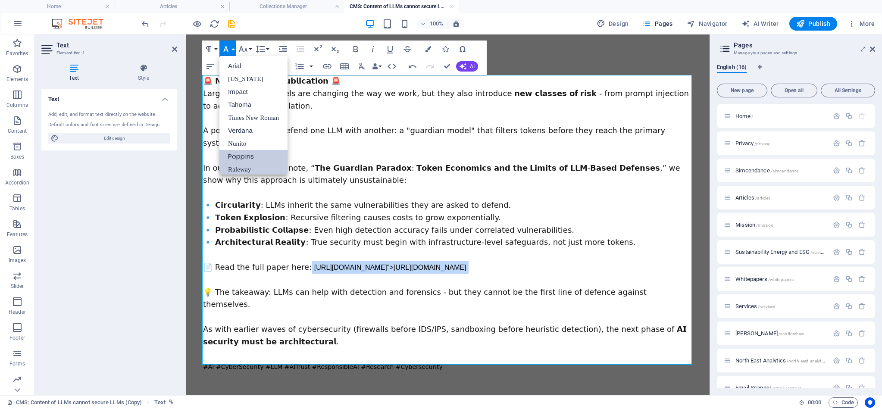
click at [244, 157] on link "Poppins" at bounding box center [253, 156] width 68 height 13
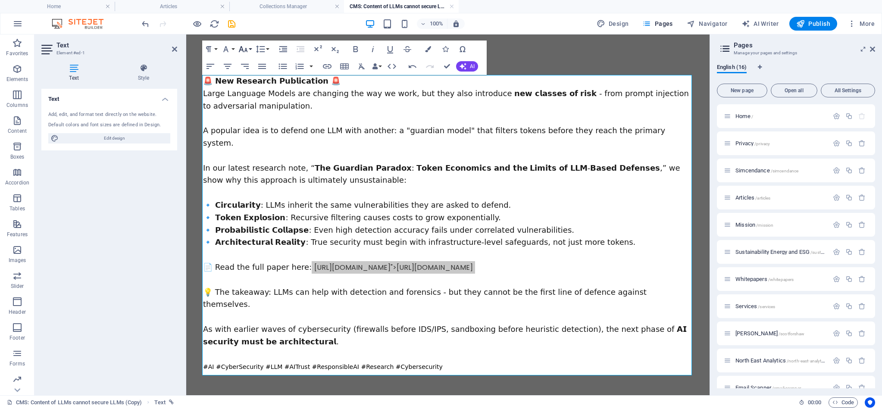
click at [251, 50] on button "Font Size" at bounding box center [245, 49] width 16 height 17
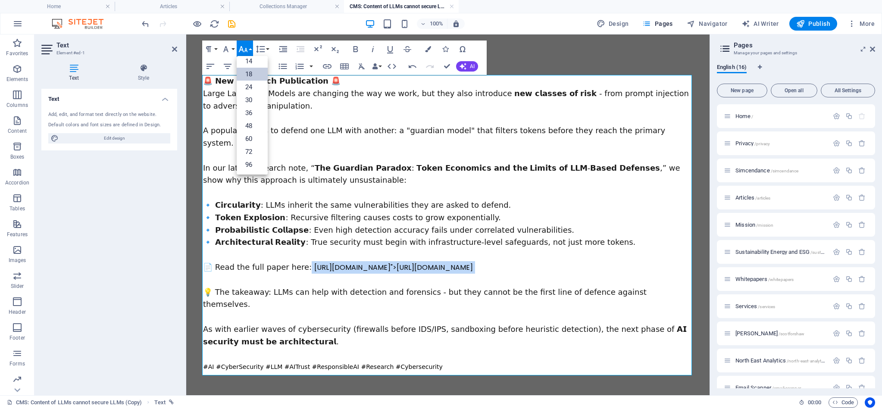
click at [255, 73] on link "18" at bounding box center [252, 74] width 31 height 13
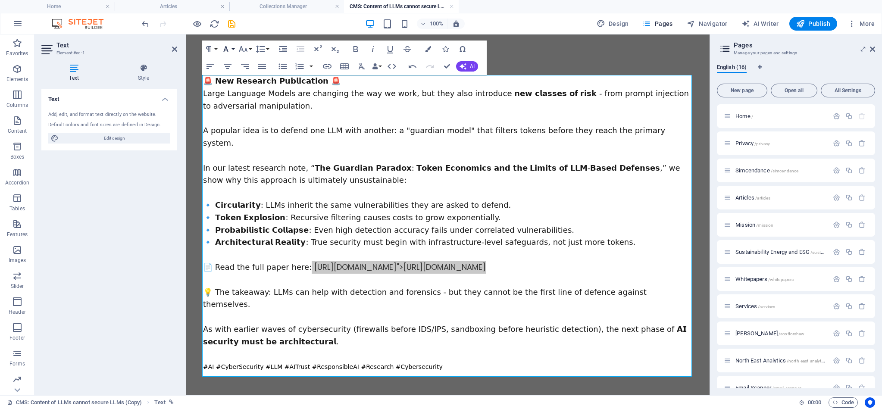
click at [235, 48] on button "Font Family" at bounding box center [227, 49] width 16 height 17
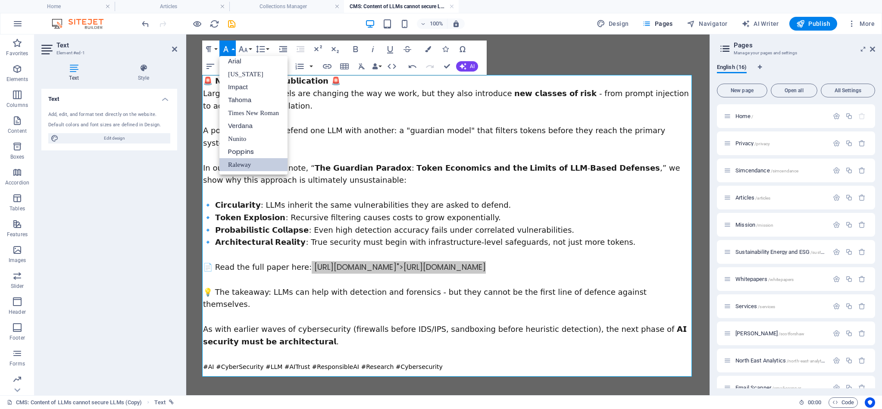
scroll to position [5, 0]
click at [242, 164] on link "Raleway" at bounding box center [253, 164] width 68 height 13
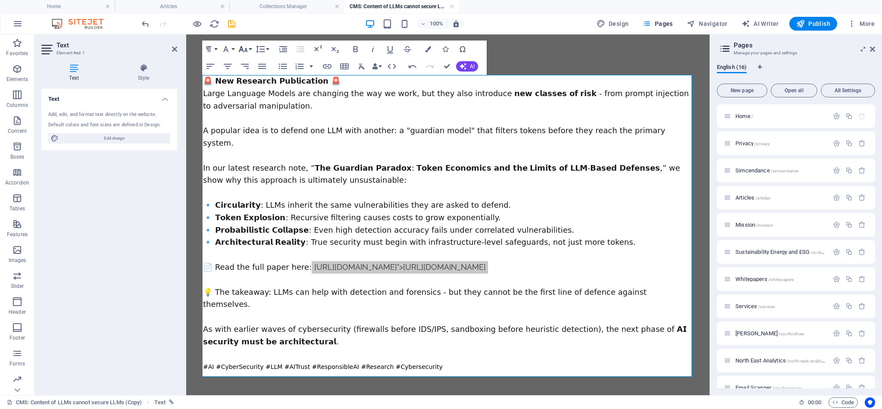
click at [249, 48] on button "Font Size" at bounding box center [245, 49] width 16 height 17
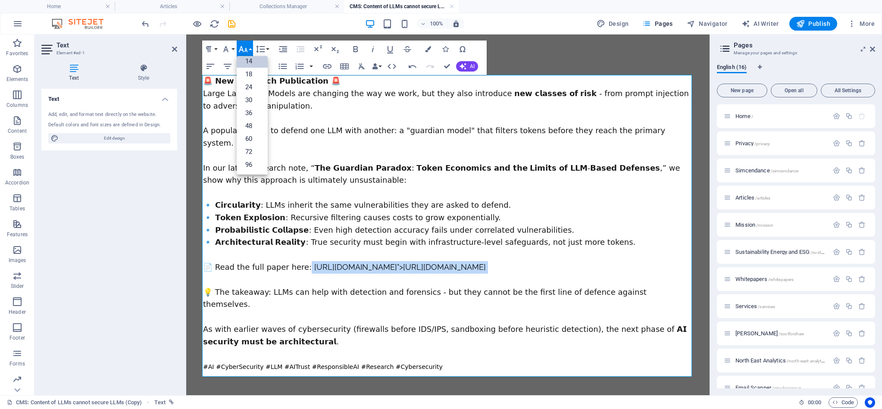
click at [250, 62] on link "14" at bounding box center [252, 61] width 31 height 13
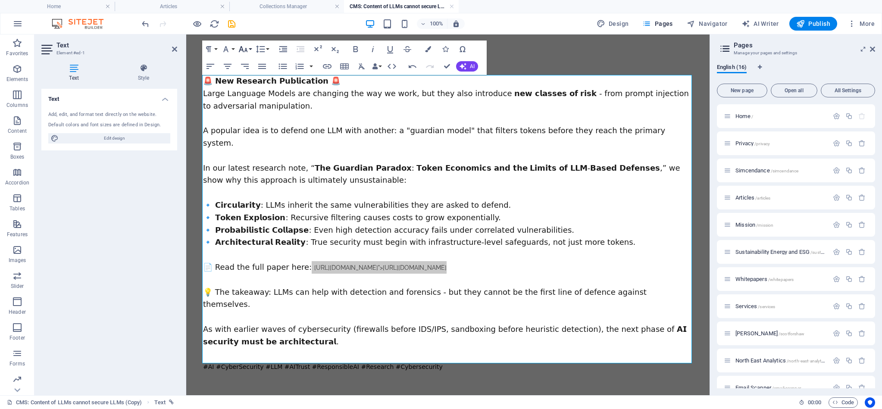
click at [251, 47] on button "Font Size" at bounding box center [245, 49] width 16 height 17
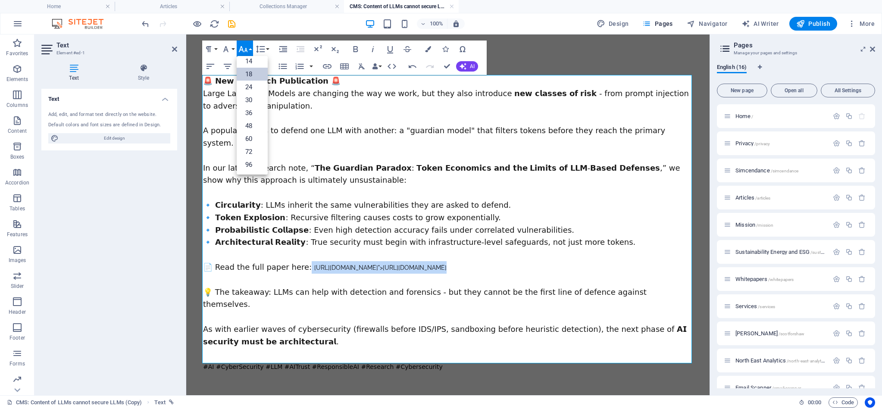
click at [250, 72] on link "18" at bounding box center [252, 74] width 31 height 13
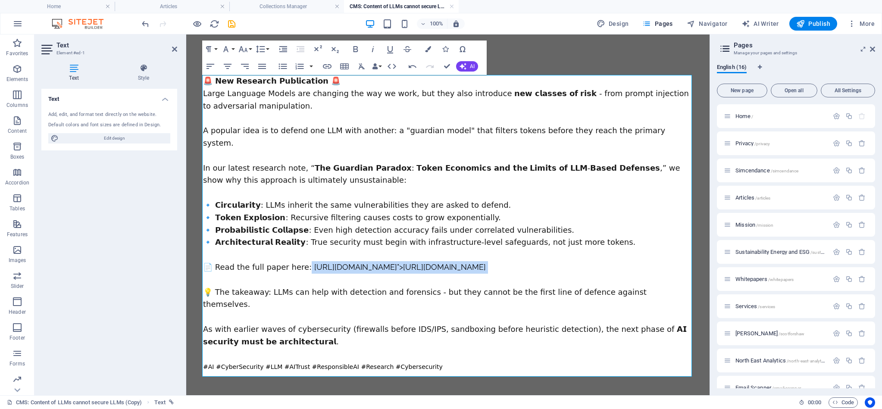
click at [305, 285] on div "🚨 𝗡𝗲𝘄 𝗥𝗲𝘀𝗲𝗮𝗿𝗰𝗵 𝗣𝘂𝗯𝗹𝗶𝗰𝗮𝘁𝗶𝗼𝗻 🚨 Large Language Models are changing the way we work…" at bounding box center [448, 224] width 490 height 298
drag, startPoint x: 220, startPoint y: 263, endPoint x: 223, endPoint y: 72, distance: 191.0
click at [266, 283] on div "🚨 𝗡𝗲𝘄 𝗥𝗲𝘀𝗲𝗮𝗿𝗰𝗵 𝗣𝘂𝗯𝗹𝗶𝗰𝗮𝘁𝗶𝗼𝗻 🚨 Large Language Models are changing the way we work…" at bounding box center [448, 224] width 490 height 298
click at [235, 49] on button "Font Family" at bounding box center [227, 49] width 16 height 17
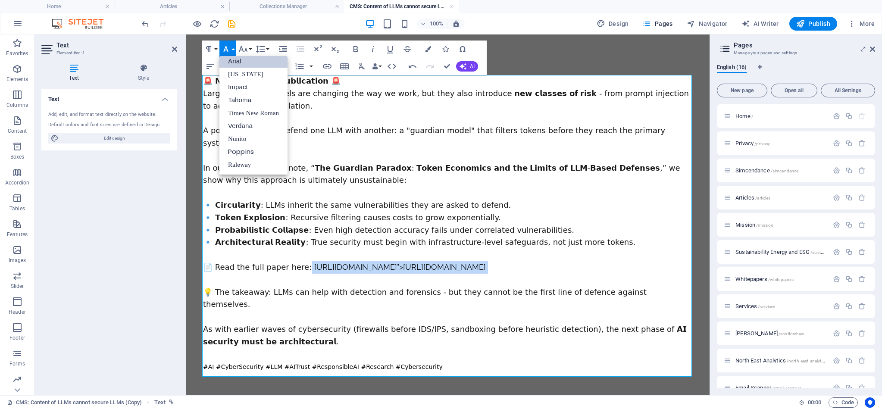
click at [234, 60] on link "Arial" at bounding box center [253, 61] width 68 height 13
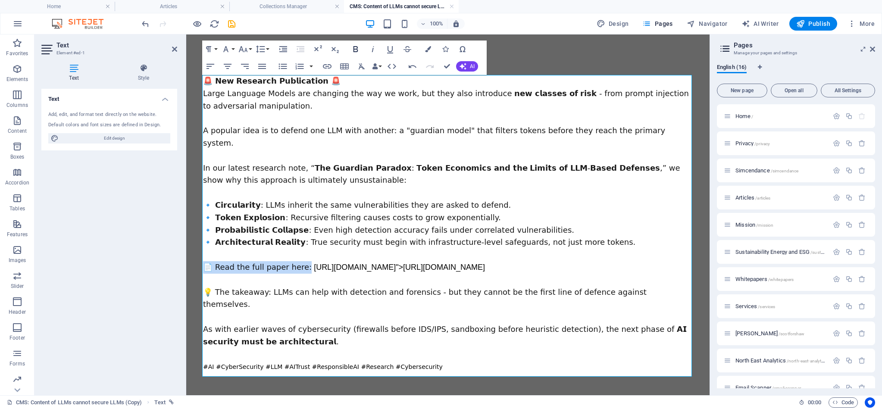
click at [356, 48] on icon "button" at bounding box center [356, 49] width 10 height 10
click at [355, 48] on icon "button" at bounding box center [356, 49] width 10 height 10
click at [326, 247] on div "🚨 𝗡𝗲𝘄 𝗥𝗲𝘀𝗲𝗮𝗿𝗰𝗵 𝗣𝘂𝗯𝗹𝗶𝗰𝗮𝘁𝗶𝗼𝗻 🚨 Large Language Models are changing the way we work…" at bounding box center [448, 224] width 490 height 298
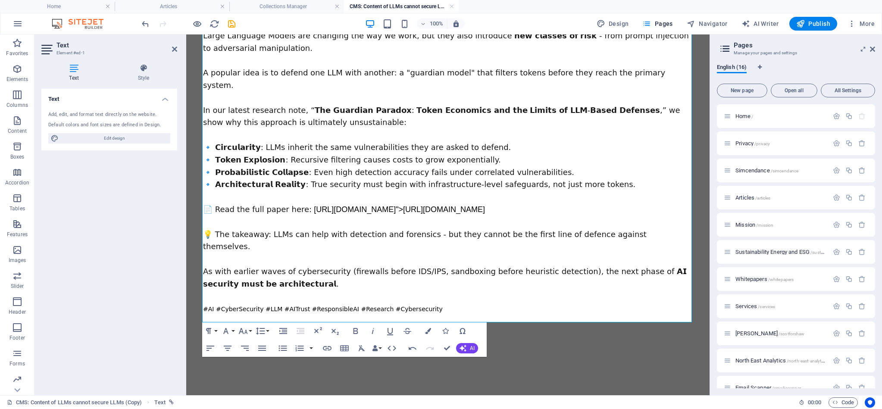
scroll to position [60, 0]
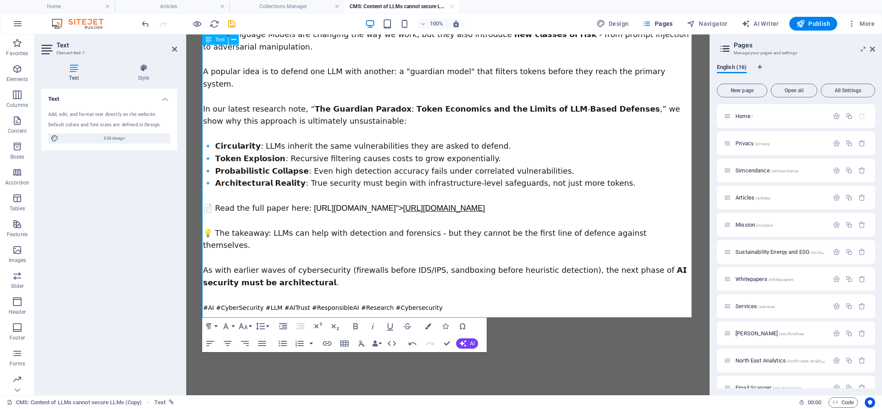
drag, startPoint x: 206, startPoint y: 202, endPoint x: 335, endPoint y: 216, distance: 130.2
click at [335, 216] on div "🚨 𝗡𝗲𝘄 𝗥𝗲𝘀𝗲𝗮𝗿𝗰𝗵 𝗣𝘂𝗯𝗹𝗶𝗰𝗮𝘁𝗶𝗼𝗻 🚨 Large Language Models are changing the way we work…" at bounding box center [448, 165] width 490 height 298
drag, startPoint x: 268, startPoint y: 216, endPoint x: 253, endPoint y: 209, distance: 17.0
click at [403, 213] on link "[URL][DOMAIN_NAME]" at bounding box center [444, 208] width 82 height 9
drag, startPoint x: 225, startPoint y: 216, endPoint x: 222, endPoint y: 205, distance: 11.2
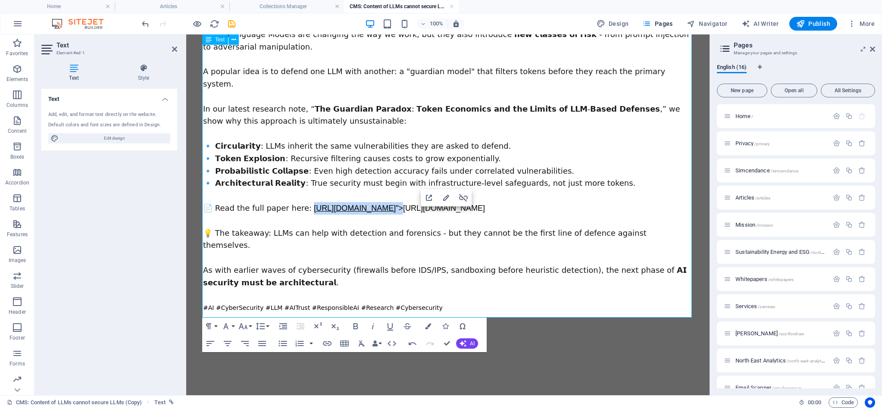
click at [222, 205] on div "🚨 𝗡𝗲𝘄 𝗥𝗲𝘀𝗲𝗮𝗿𝗰𝗵 𝗣𝘂𝗯𝗹𝗶𝗰𝗮𝘁𝗶𝗼𝗻 🚨 Large Language Models are changing the way we work…" at bounding box center [448, 165] width 490 height 298
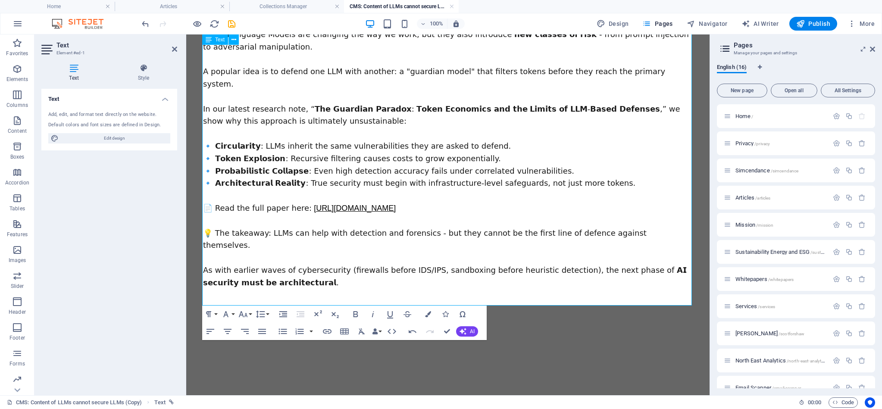
drag, startPoint x: 229, startPoint y: 213, endPoint x: 222, endPoint y: 201, distance: 13.5
click at [222, 201] on div "🚨 𝗡𝗲𝘄 𝗥𝗲𝘀𝗲𝗮𝗿𝗰𝗵 𝗣𝘂𝗯𝗹𝗶𝗰𝗮𝘁𝗶𝗼𝗻 🚨 Large Language Models are changing the way we work…" at bounding box center [448, 165] width 490 height 298
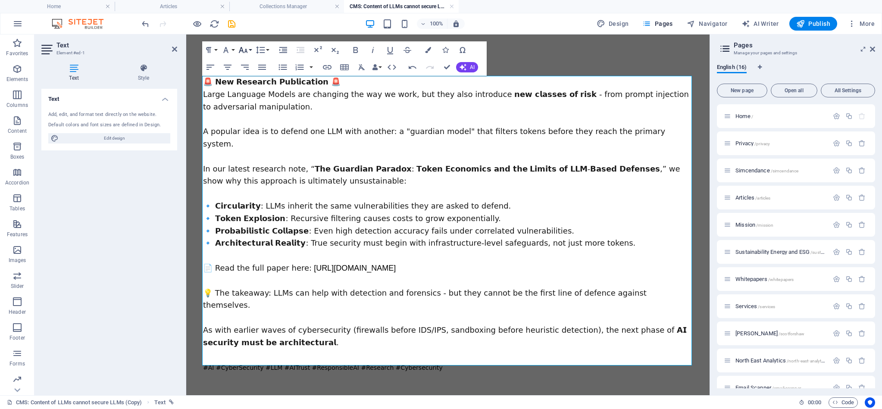
scroll to position [0, 0]
drag, startPoint x: 250, startPoint y: 47, endPoint x: 251, endPoint y: 51, distance: 4.3
click at [250, 47] on button "Font Size" at bounding box center [245, 49] width 16 height 17
click at [252, 63] on link "14" at bounding box center [252, 62] width 31 height 13
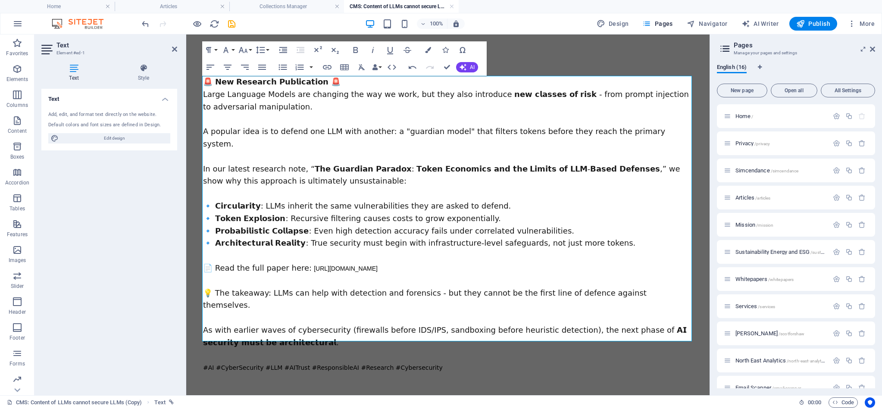
click at [322, 260] on div "🚨 𝗡𝗲𝘄 𝗥𝗲𝘀𝗲𝗮𝗿𝗰𝗵 𝗣𝘂𝗯𝗹𝗶𝗰𝗮𝘁𝗶𝗼𝗻 🚨 Large Language Models are changing the way we work…" at bounding box center [448, 225] width 490 height 298
drag, startPoint x: 301, startPoint y: 250, endPoint x: 303, endPoint y: 254, distance: 4.4
click at [312, 264] on span at bounding box center [313, 268] width 2 height 9
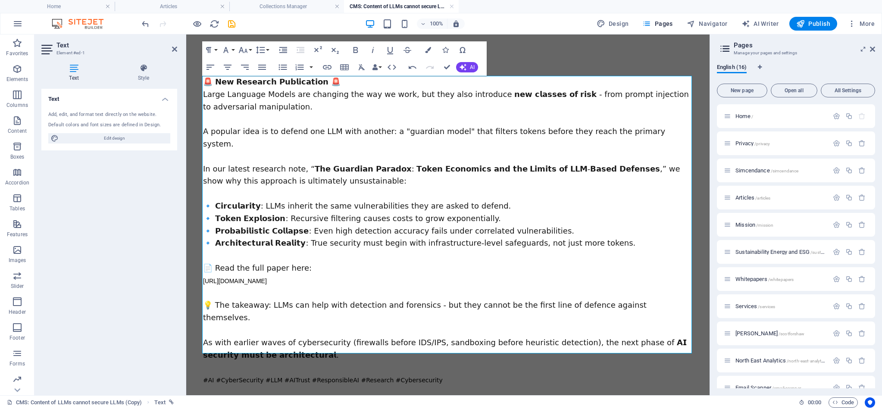
click at [322, 249] on div "🚨 𝗡𝗲𝘄 𝗥𝗲𝘀𝗲𝗮𝗿𝗰𝗵 𝗣𝘂𝗯𝗹𝗶𝗰𝗮𝘁𝗶𝗼𝗻 🚨 Large Language Models are changing the way we work…" at bounding box center [448, 231] width 490 height 310
click at [290, 263] on span "📄 Read the full paper here:" at bounding box center [257, 267] width 109 height 9
click at [407, 49] on icon "button" at bounding box center [407, 50] width 10 height 10
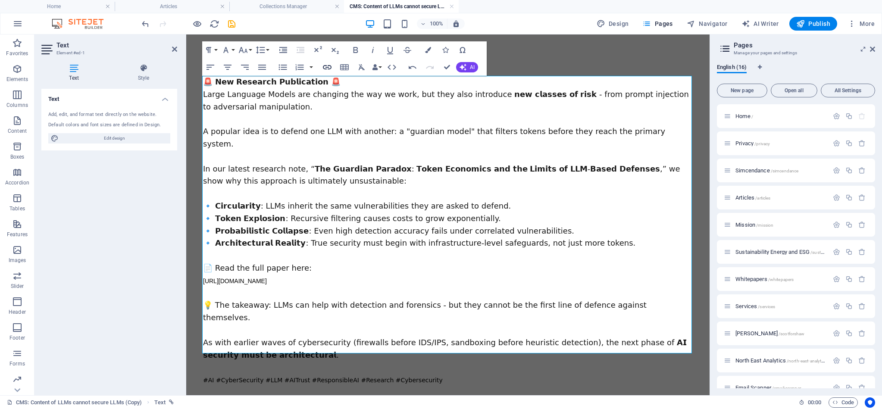
click at [325, 68] on icon "button" at bounding box center [327, 67] width 10 height 10
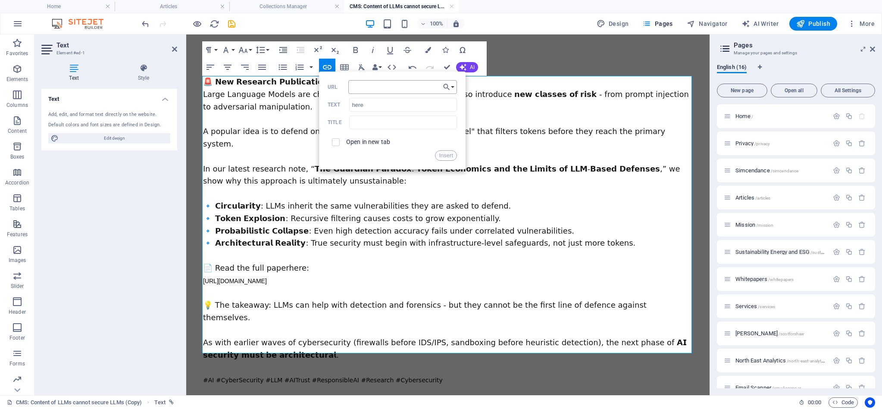
click at [369, 89] on input "URL" at bounding box center [402, 87] width 109 height 14
drag, startPoint x: 611, startPoint y: 121, endPoint x: 302, endPoint y: 89, distance: 310.8
type input "[URL][DOMAIN_NAME]"
click at [377, 88] on input "[URL][DOMAIN_NAME]" at bounding box center [402, 87] width 109 height 14
click at [369, 142] on label "Open in new tab" at bounding box center [368, 141] width 44 height 7
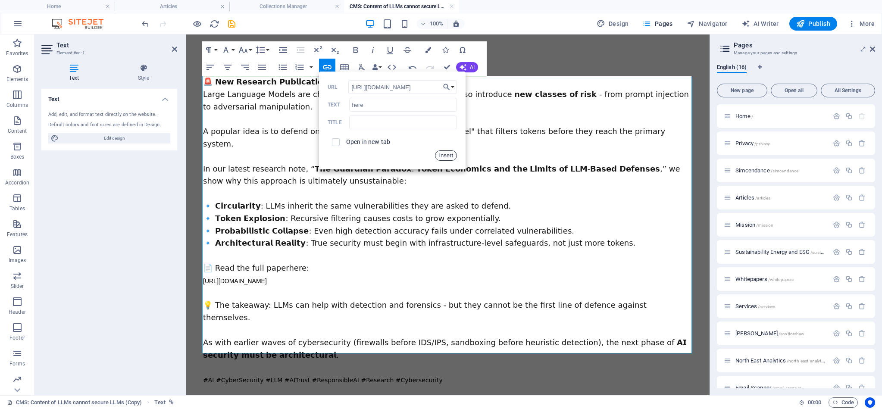
click at [441, 155] on button "Insert" at bounding box center [446, 155] width 22 height 10
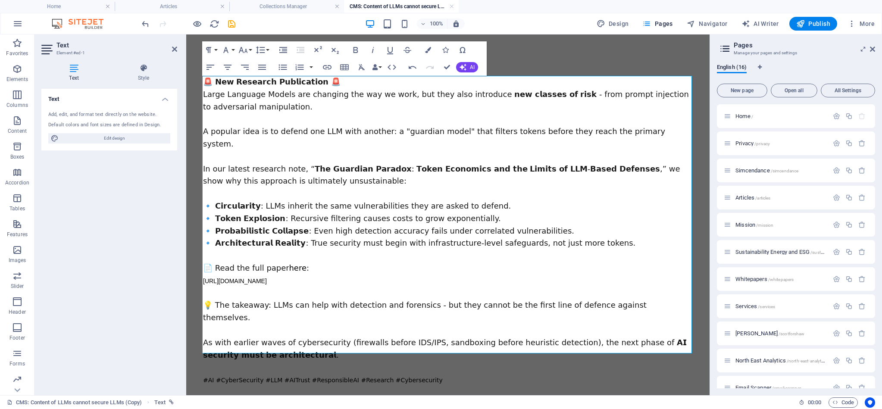
drag, startPoint x: 326, startPoint y: 252, endPoint x: 312, endPoint y: 252, distance: 13.8
click at [326, 252] on div "🚨 𝗡𝗲𝘄 𝗥𝗲𝘀𝗲𝗮𝗿𝗰𝗵 𝗣𝘂𝗯𝗹𝗶𝗰𝗮𝘁𝗶𝗼𝗻 🚨 Large Language Models are changing the way we work…" at bounding box center [448, 231] width 490 height 310
click at [309, 264] on span at bounding box center [310, 268] width 2 height 9
click at [289, 263] on link "here" at bounding box center [298, 267] width 18 height 9
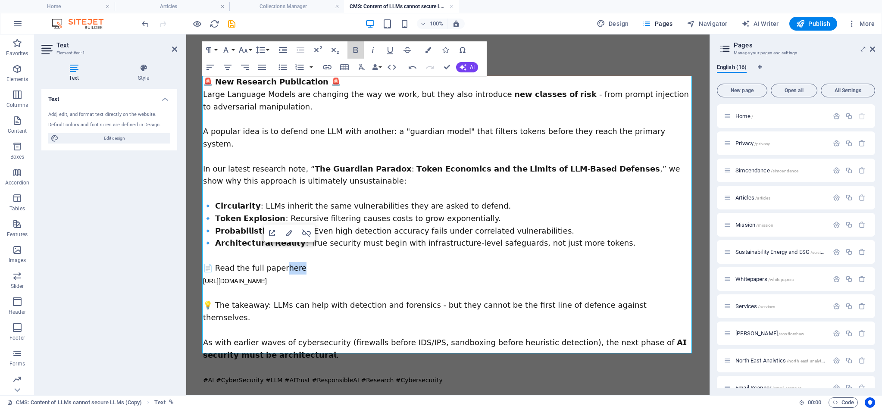
drag, startPoint x: 358, startPoint y: 48, endPoint x: 364, endPoint y: 48, distance: 6.0
click at [358, 48] on icon "button" at bounding box center [356, 50] width 10 height 10
click at [388, 48] on icon "button" at bounding box center [390, 50] width 10 height 10
click at [328, 251] on div "🚨 𝗡𝗲𝘄 𝗥𝗲𝘀𝗲𝗮𝗿𝗰𝗵 𝗣𝘂𝗯𝗹𝗶𝗰𝗮𝘁𝗶𝗼𝗻 🚨 Large Language Models are changing the way we work…" at bounding box center [448, 231] width 490 height 310
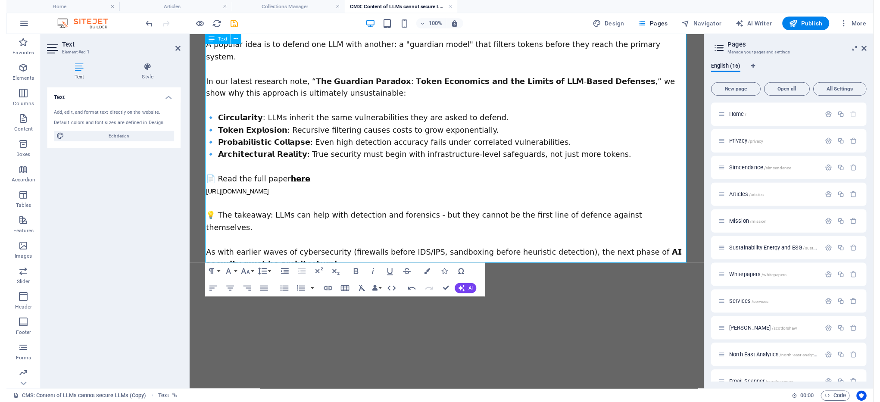
scroll to position [86, 0]
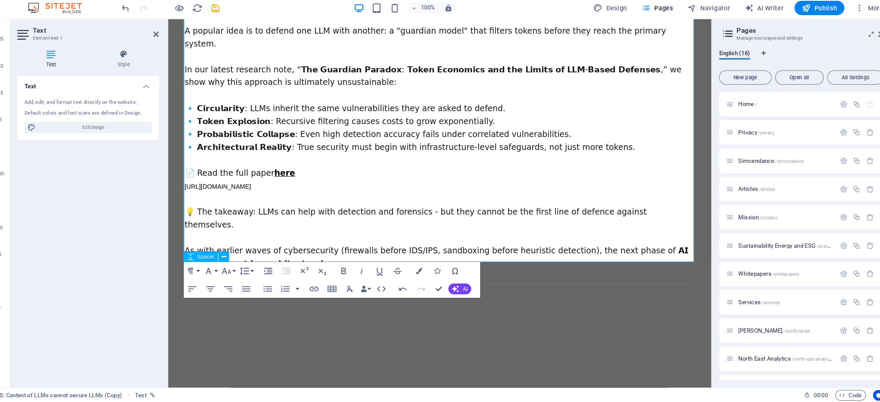
click at [488, 285] on div at bounding box center [429, 296] width 490 height 22
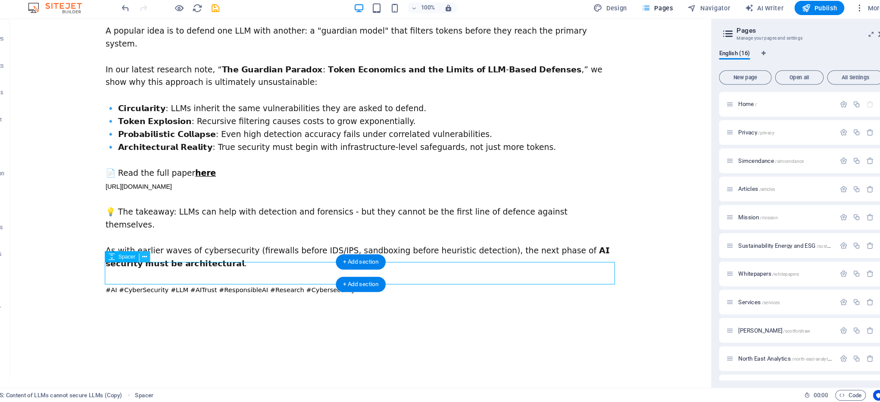
click at [162, 258] on icon at bounding box center [164, 262] width 5 height 9
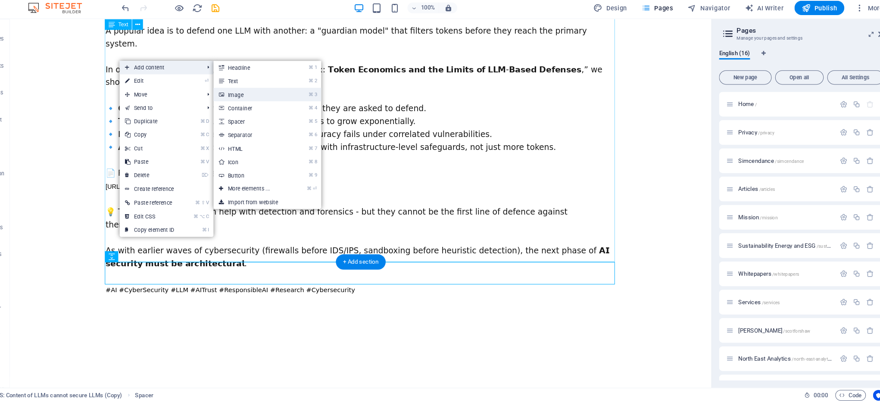
click at [242, 100] on link "⌘ 3 Image" at bounding box center [265, 106] width 71 height 13
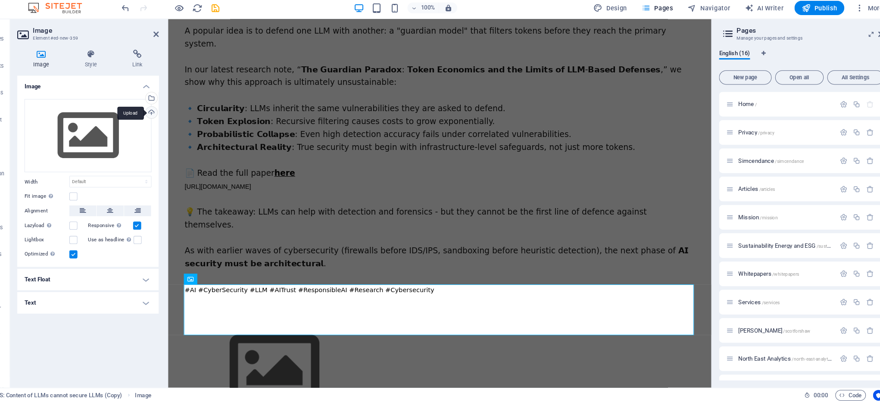
click at [163, 119] on div "Upload" at bounding box center [169, 125] width 13 height 13
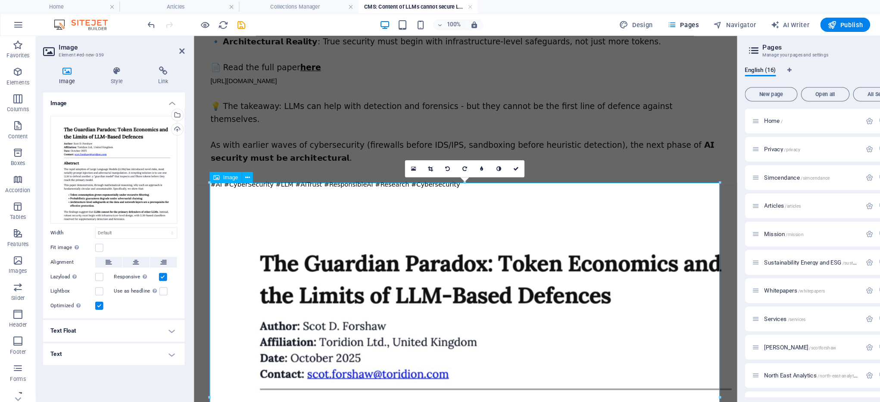
scroll to position [209, 0]
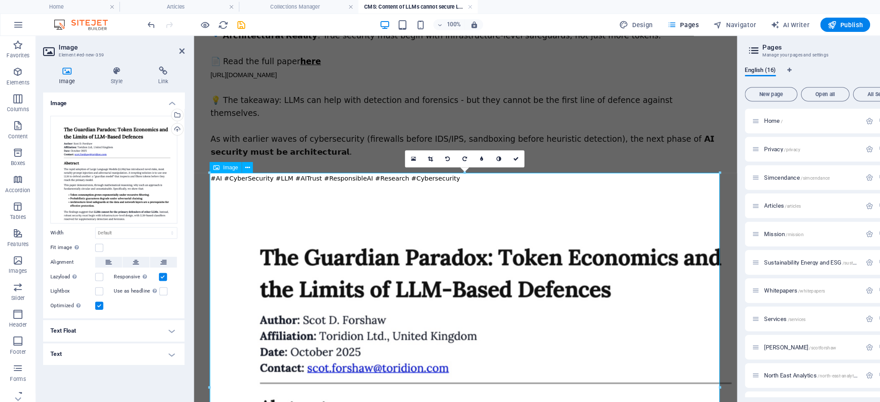
click at [156, 67] on icon at bounding box center [157, 68] width 41 height 9
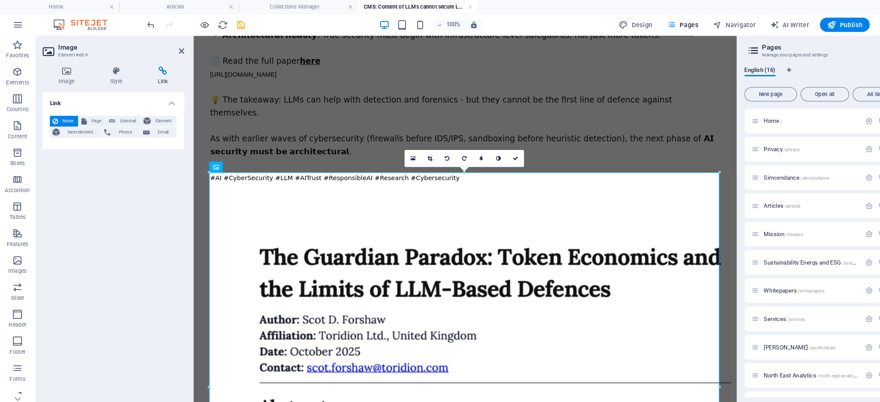
drag, startPoint x: 152, startPoint y: 69, endPoint x: 147, endPoint y: 72, distance: 5.6
click at [152, 69] on icon at bounding box center [157, 68] width 41 height 9
click at [120, 115] on span "External" at bounding box center [123, 116] width 19 height 10
select select "blank"
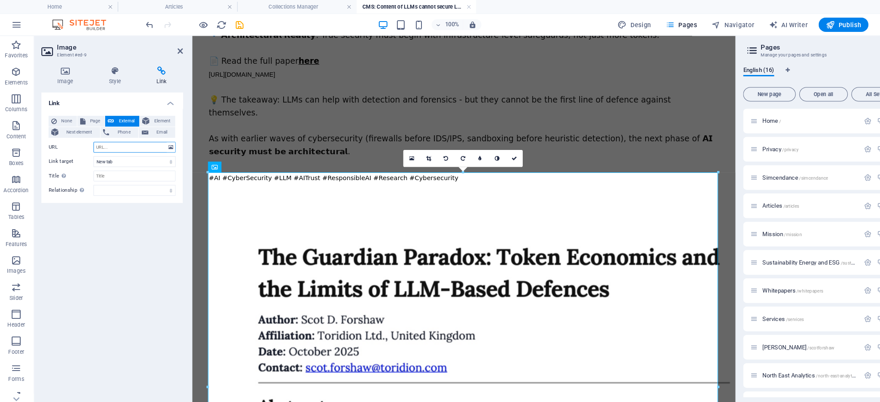
paste input "[URL][DOMAIN_NAME]"
type input "[URL][DOMAIN_NAME]"
click at [100, 210] on div "Link None Page External Element Next element Phone Email Page Home Privacy Simc…" at bounding box center [109, 235] width 136 height 293
click at [614, 102] on div "🚨 𝗡𝗲𝘄 𝗥𝗲𝘀𝗲𝗮𝗿𝗰𝗵 𝗣𝘂𝗯𝗹𝗶𝗰𝗮𝘁𝗶𝗼𝗻 🚨 Large Language Models are changing the way we work…" at bounding box center [453, 23] width 490 height 310
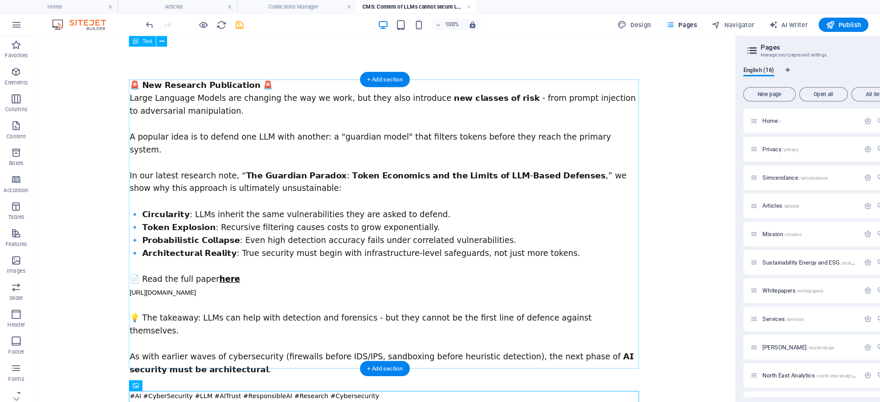
scroll to position [0, 0]
click at [813, 26] on span "Publish" at bounding box center [812, 23] width 34 height 9
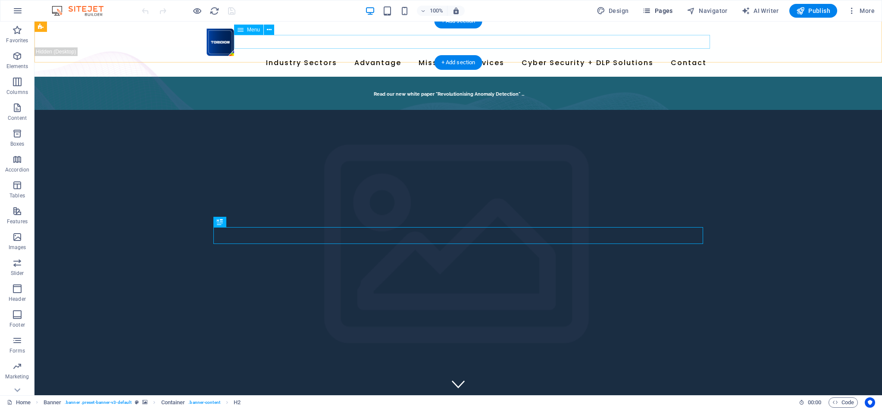
scroll to position [0, 0]
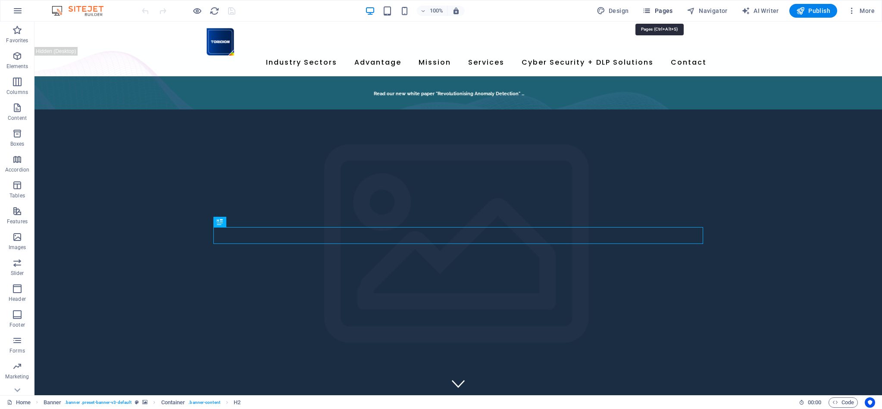
click at [673, 11] on span "Pages" at bounding box center [657, 10] width 30 height 9
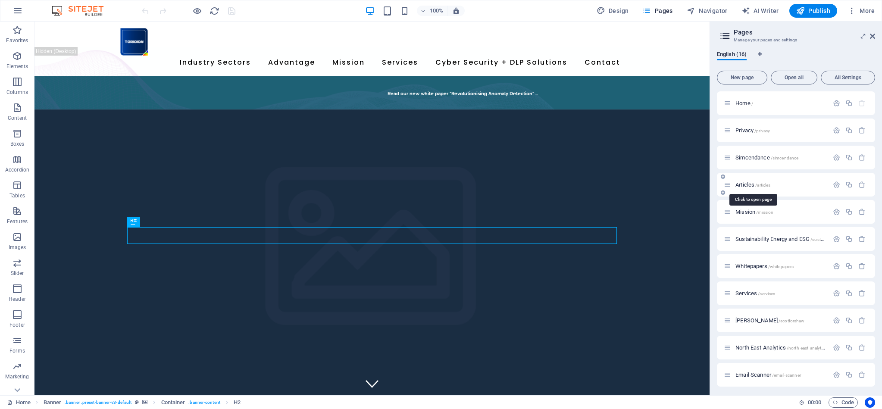
click at [748, 184] on span "Articles /articles" at bounding box center [753, 185] width 35 height 6
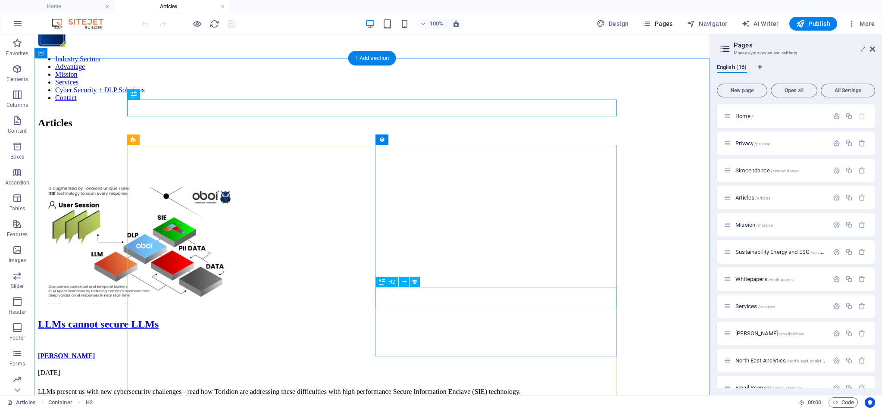
scroll to position [18, 0]
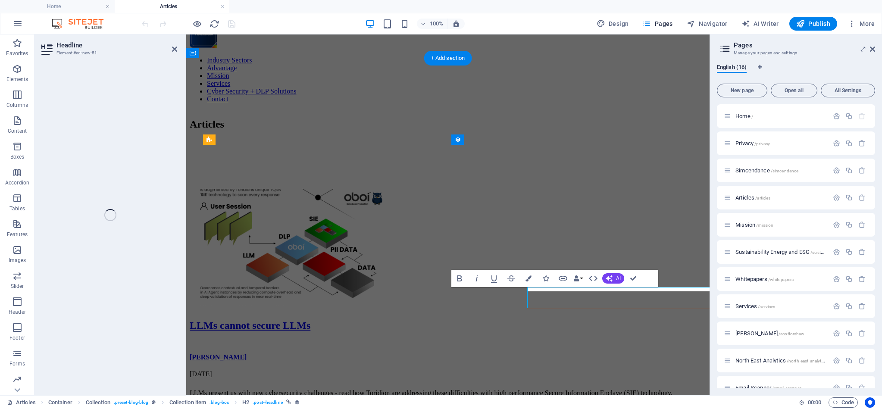
select select "name"
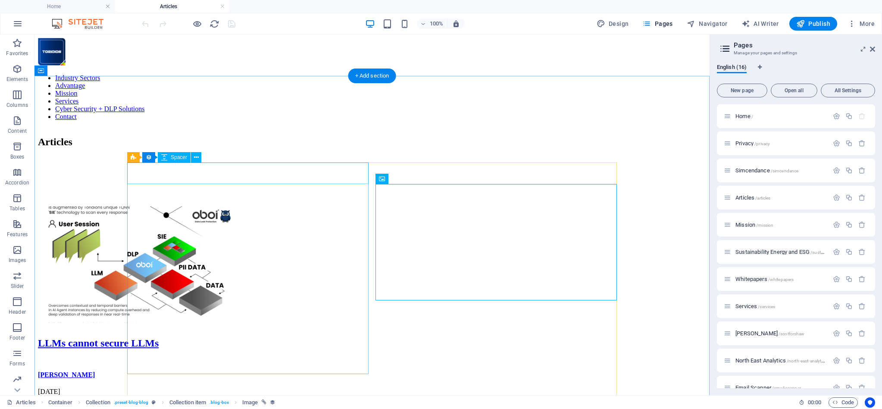
scroll to position [0, 0]
click at [152, 158] on span "Collection" at bounding box center [151, 157] width 23 height 5
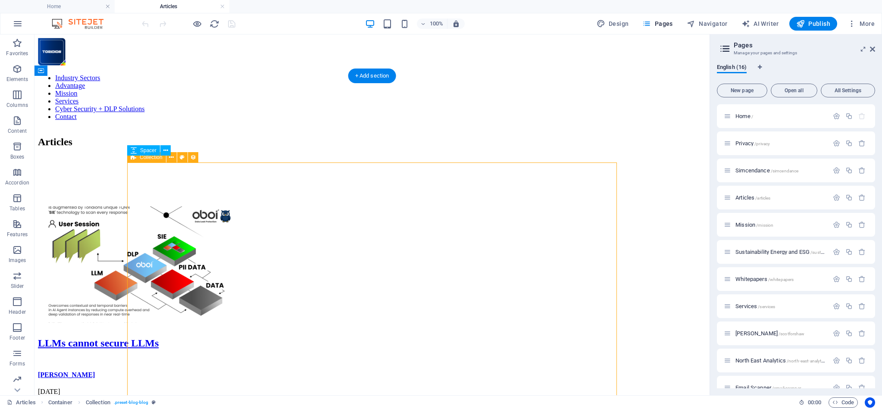
click at [152, 158] on span "Collection" at bounding box center [151, 157] width 23 height 5
select select "columns.publishing_date_ASC"
select select "columns.publishing_date"
select select "past"
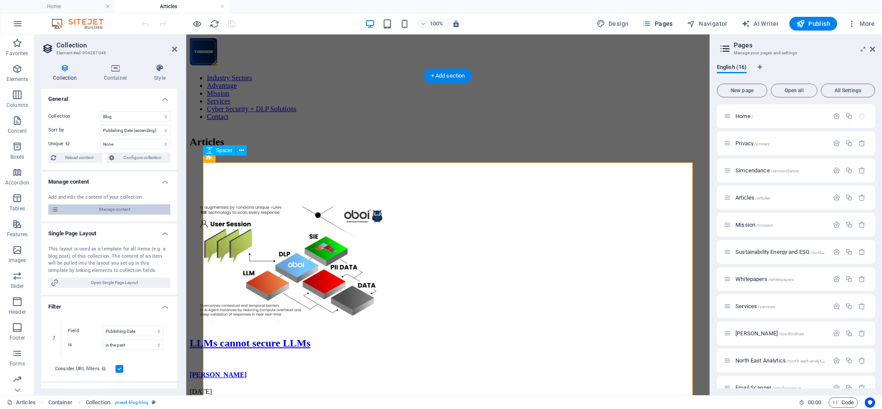
scroll to position [1, 0]
click at [129, 211] on span "Manage content" at bounding box center [114, 208] width 106 height 10
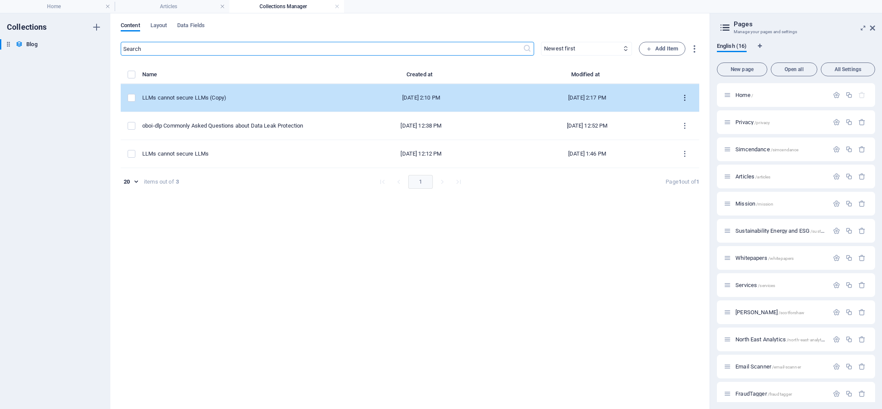
click at [685, 98] on icon "items list" at bounding box center [685, 98] width 8 height 8
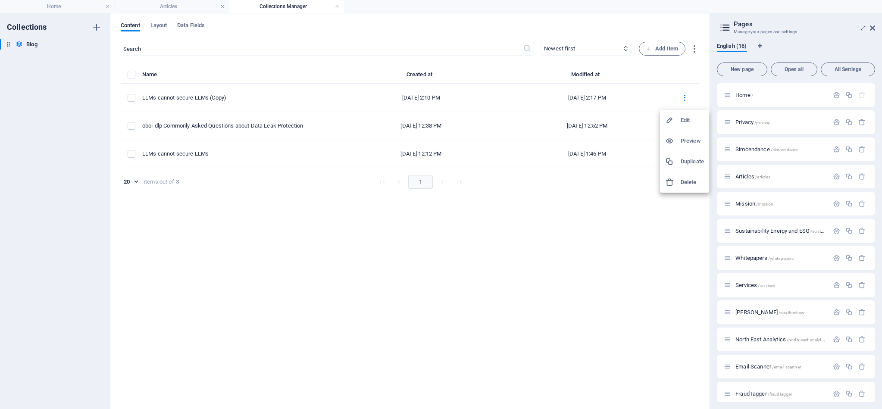
click at [687, 118] on h6 "Edit" at bounding box center [692, 120] width 23 height 10
select select "Category 1"
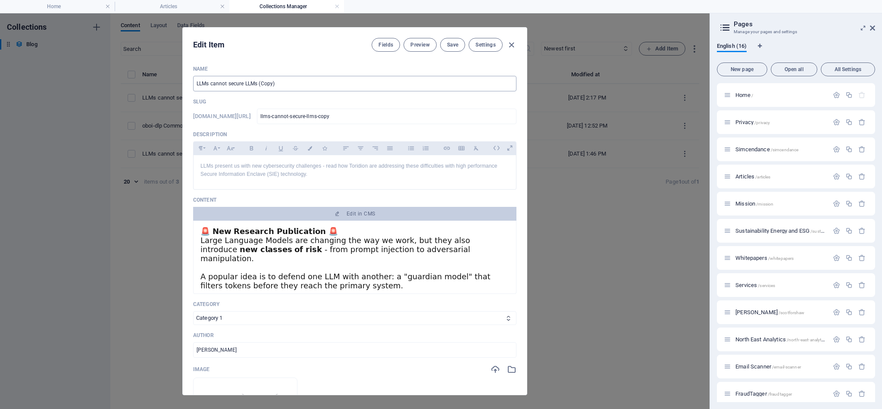
click at [281, 85] on input "LLMs cannot secure LLMs (Copy)" at bounding box center [354, 84] width 323 height 16
paste input "The Guardian Paradox: Token Economics and the Limits of LLM-Based Defences"
type input "The Guardian Paradox: Token Economics and the Limits of LLM-Based Defences"
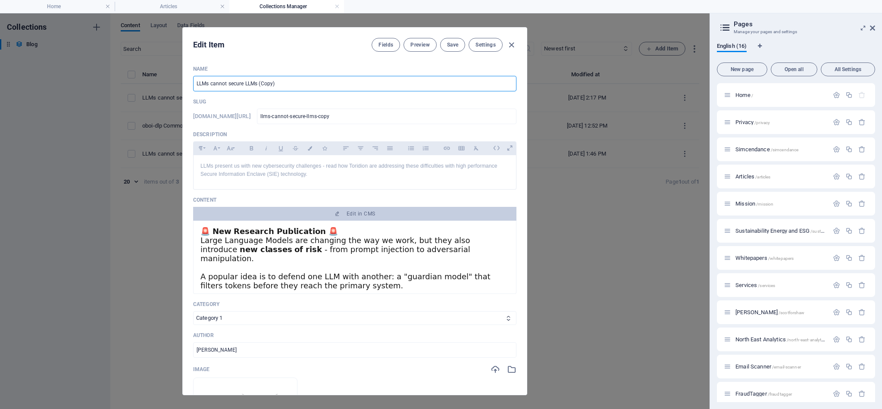
type input "the-guardian-paradox-token-economics-and-the-limits-of-llm-based-defences"
type input "The Guardian Paradox: Token Economics and the Limits of LLM-Based Defences"
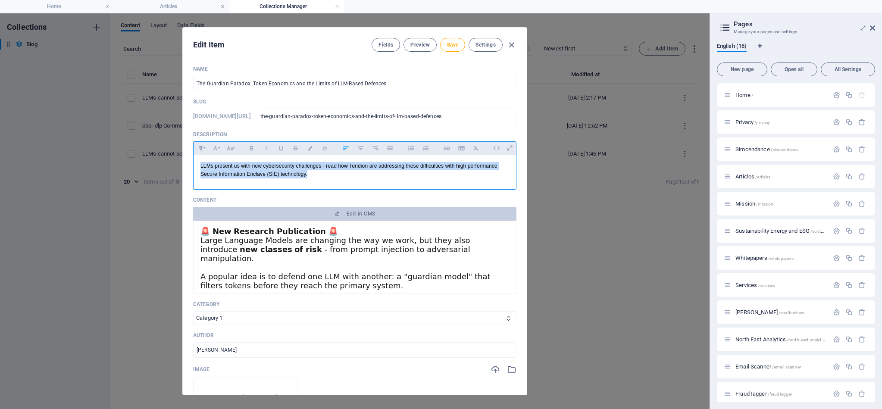
drag, startPoint x: 200, startPoint y: 167, endPoint x: 368, endPoint y: 180, distance: 167.8
click at [366, 180] on div "LLMs present us with new cybersecurity challenges - read how Toridion are addre…" at bounding box center [355, 170] width 322 height 30
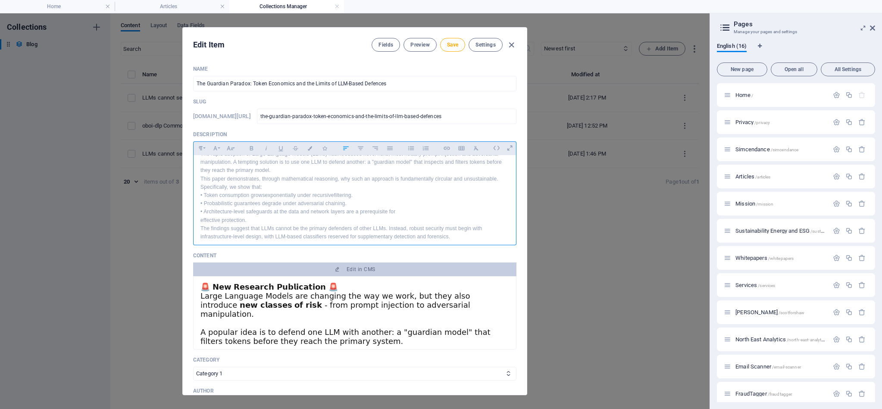
scroll to position [5629, 1]
drag, startPoint x: 402, startPoint y: 210, endPoint x: 186, endPoint y: 166, distance: 220.9
click at [157, 195] on div "Edit Item Fields Preview Save Settings Name The Guardian Paradox: Token Economi…" at bounding box center [355, 211] width 710 height 396
click at [251, 149] on icon "button" at bounding box center [251, 148] width 7 height 10
click at [410, 147] on icon "button" at bounding box center [410, 148] width 7 height 10
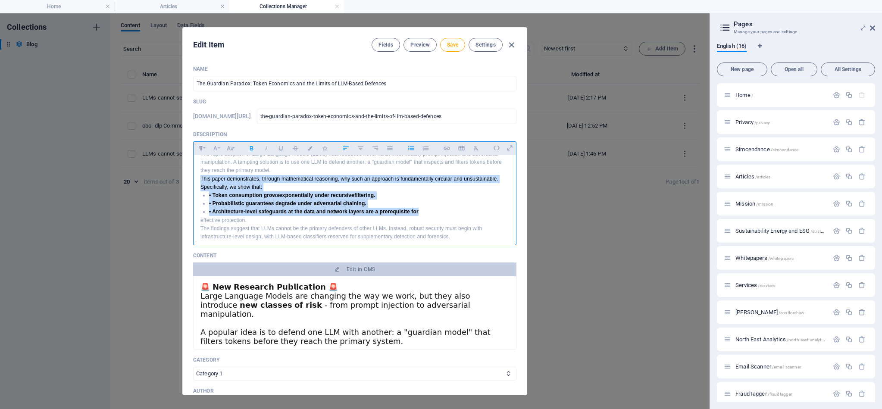
click at [211, 196] on strong "• Token consumption growsexponentially under recursivefiltering." at bounding box center [292, 195] width 166 height 6
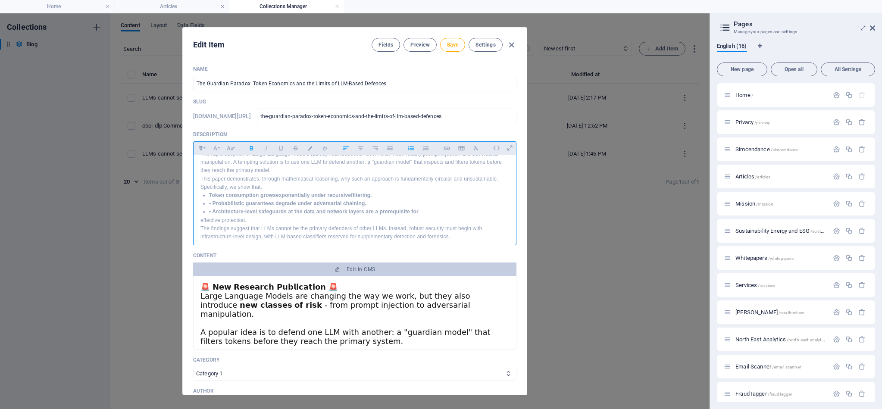
click at [210, 202] on strong "• Probabilistic guarantees degrade under adversarial chaining." at bounding box center [287, 203] width 157 height 6
click at [211, 212] on strong "• Architecture-level safeguards at the data and network layers are a prerequisi…" at bounding box center [314, 212] width 210 height 6
click at [270, 185] on p "This paper demonstrates, through mathematical reasoning, why such an approach i…" at bounding box center [354, 183] width 309 height 16
drag, startPoint x: 229, startPoint y: 227, endPoint x: 157, endPoint y: 217, distance: 71.8
click at [160, 227] on div "Edit Item Fields Preview Save Settings Name The Guardian Paradox: Token Economi…" at bounding box center [355, 211] width 710 height 396
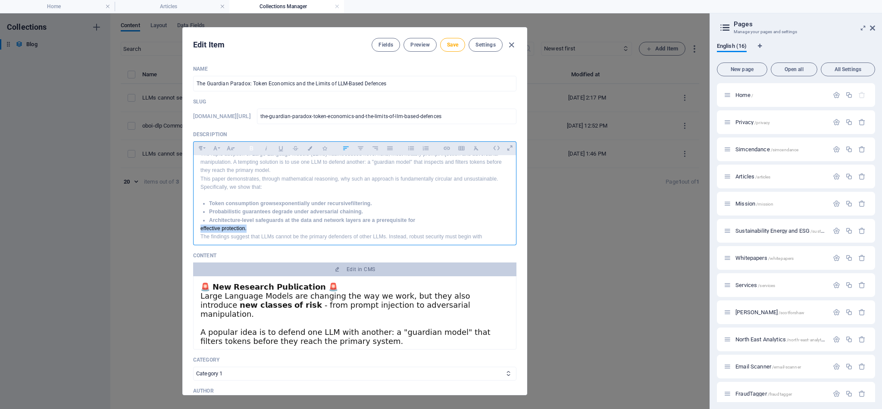
click at [249, 148] on icon "button" at bounding box center [251, 148] width 7 height 10
click at [200, 229] on div "The rapid adoption of Large Language Models (LLMs) hasintroduced novel risks, m…" at bounding box center [355, 199] width 322 height 113
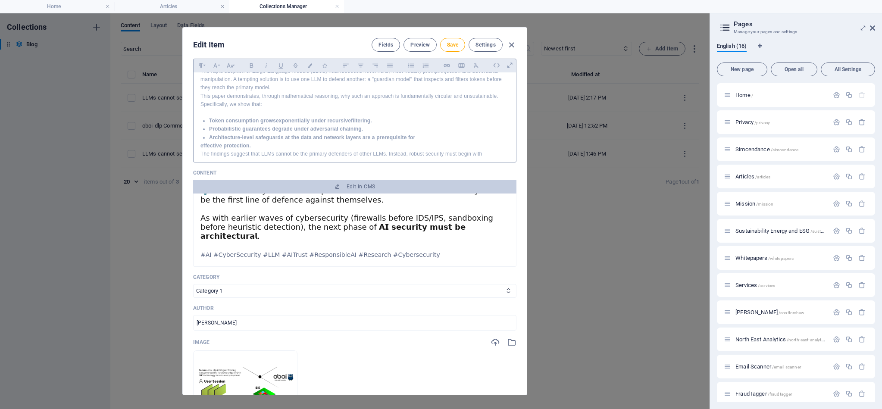
click at [261, 143] on p "effective protection." at bounding box center [354, 146] width 309 height 8
click at [200, 146] on strong "effective protection." at bounding box center [225, 146] width 50 height 6
click at [274, 147] on p "effective protection." at bounding box center [354, 146] width 309 height 8
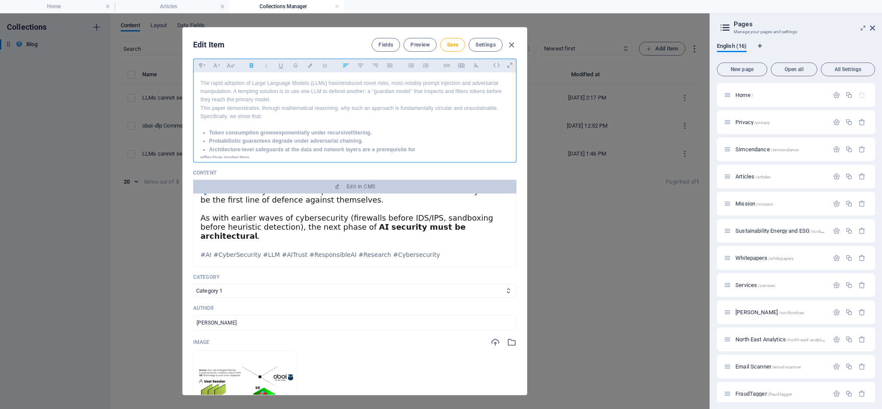
scroll to position [0, 0]
click at [280, 100] on p "The rapid adoption of Large Language Models (LLMs) hasintroduced novel risks, m…" at bounding box center [354, 91] width 309 height 25
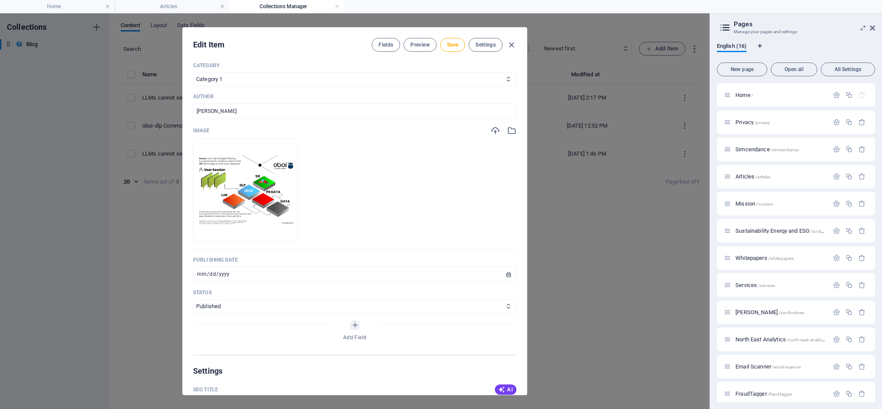
scroll to position [295, 0]
click at [511, 129] on icon "button" at bounding box center [511, 129] width 9 height 9
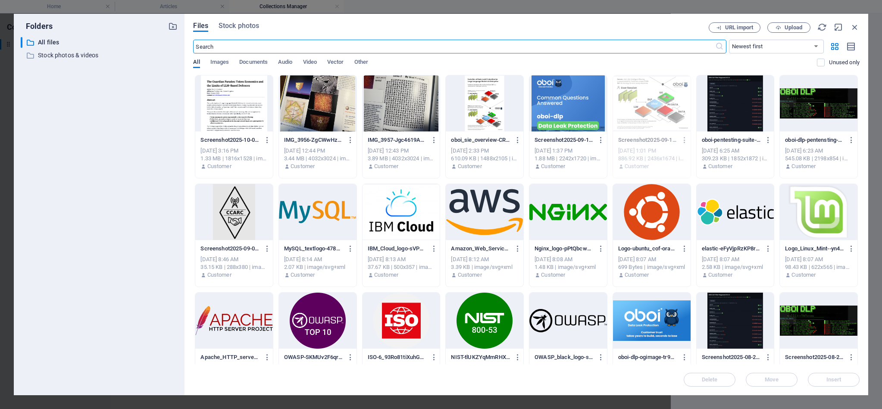
click at [224, 107] on div at bounding box center [234, 103] width 78 height 56
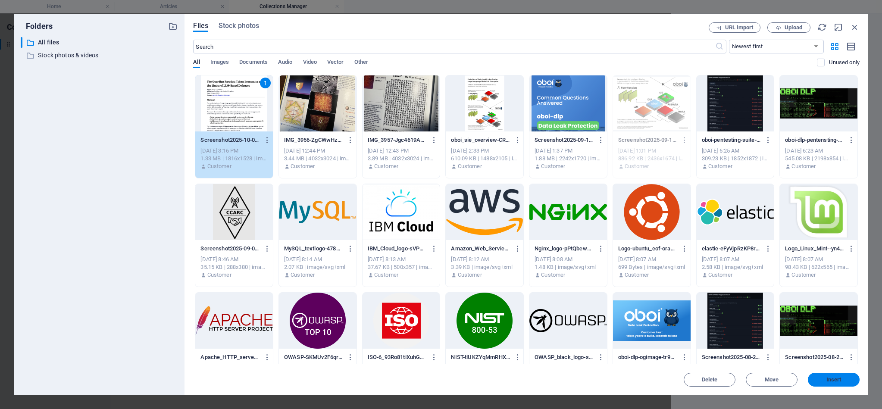
click at [832, 380] on span "Insert" at bounding box center [834, 379] width 15 height 5
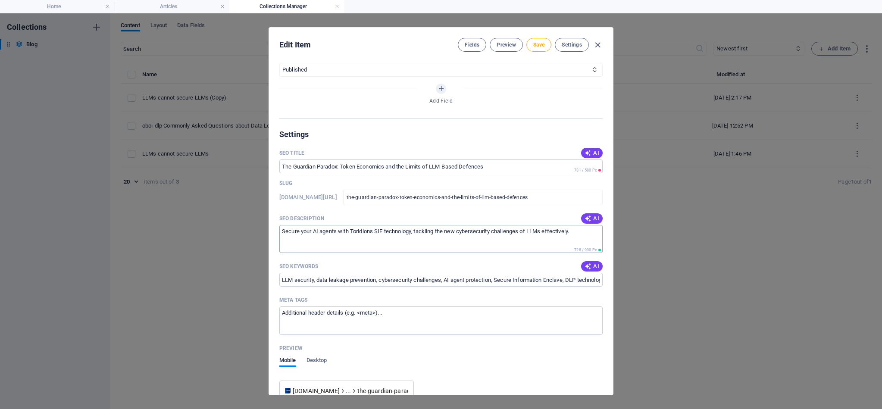
scroll to position [532, 0]
click at [592, 220] on span "AI" at bounding box center [592, 218] width 15 height 7
type textarea "Explore The Guardian Paradox revealing why LLMs cant defend themselves and the …"
click at [589, 267] on icon "button" at bounding box center [588, 266] width 7 height 7
type input "large language models, token economics, LLM-based defenses, cybersecurity, prom…"
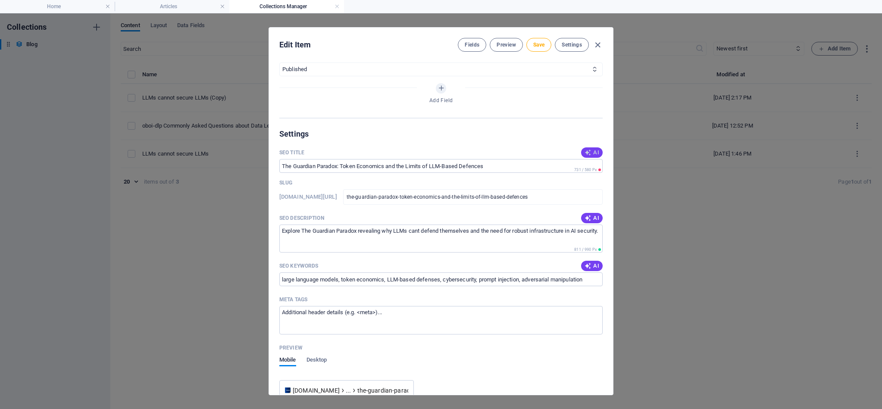
click at [594, 155] on span "AI" at bounding box center [592, 152] width 15 height 7
type input "Guardian Paradox: LLM Defenses"
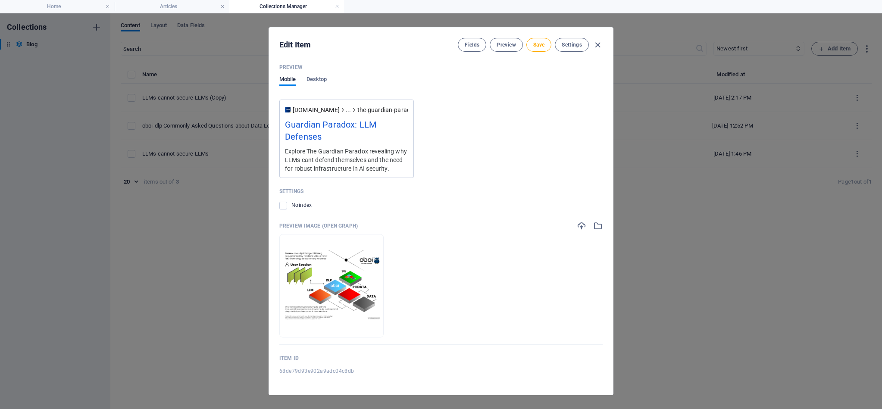
scroll to position [812, 0]
click at [596, 225] on icon "button" at bounding box center [597, 225] width 9 height 9
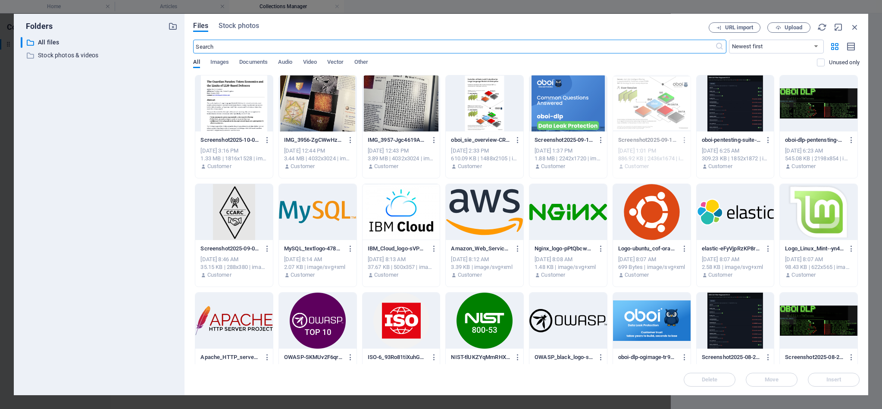
click at [229, 107] on div at bounding box center [234, 103] width 78 height 56
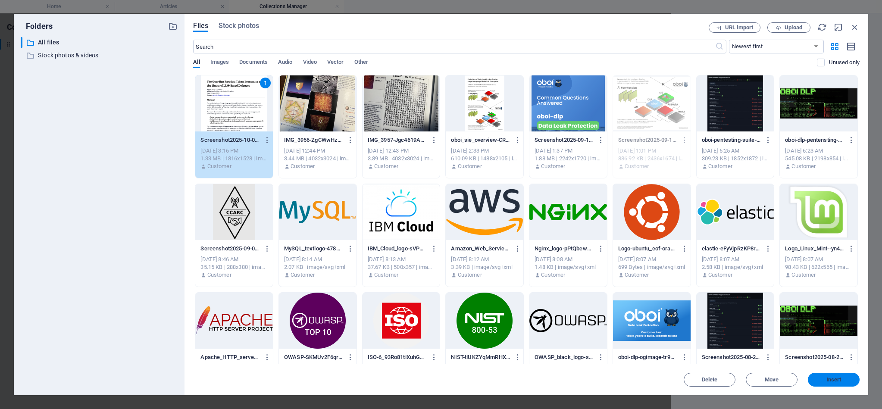
click at [830, 380] on span "Insert" at bounding box center [834, 379] width 15 height 5
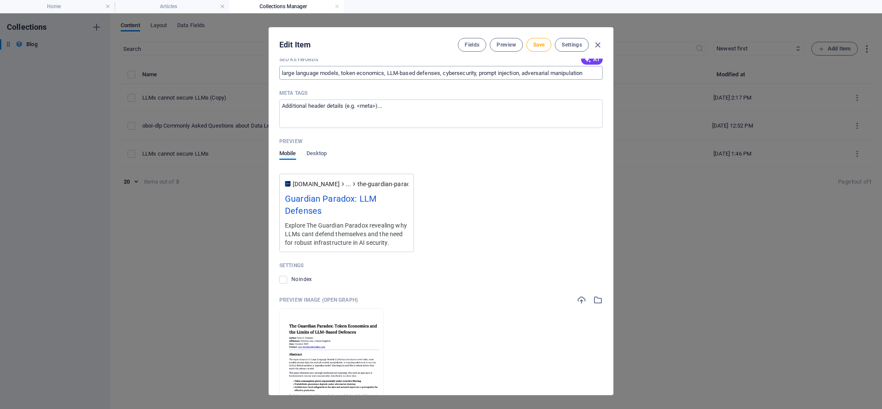
scroll to position [737, 0]
click at [544, 48] on span "Save" at bounding box center [538, 44] width 11 height 7
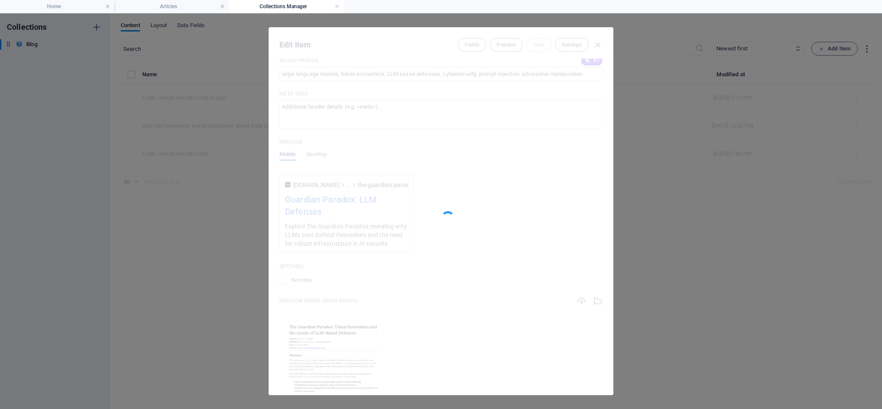
type input "the-guardian-paradox-token-economics-and-the-limits-of-llm-based-defences"
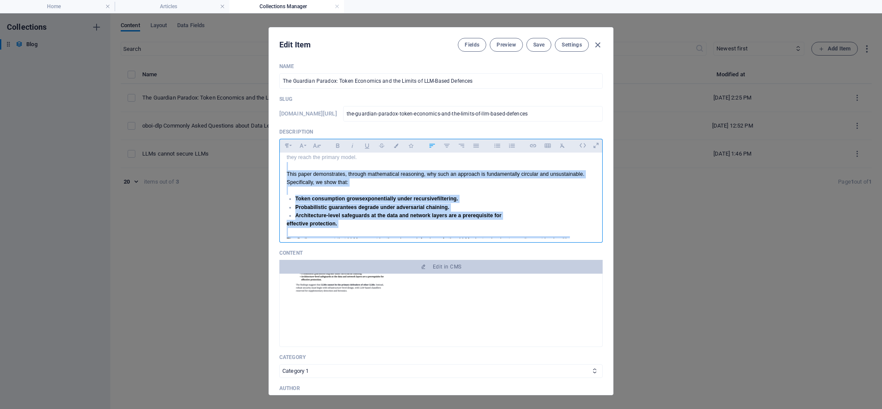
scroll to position [43, 0]
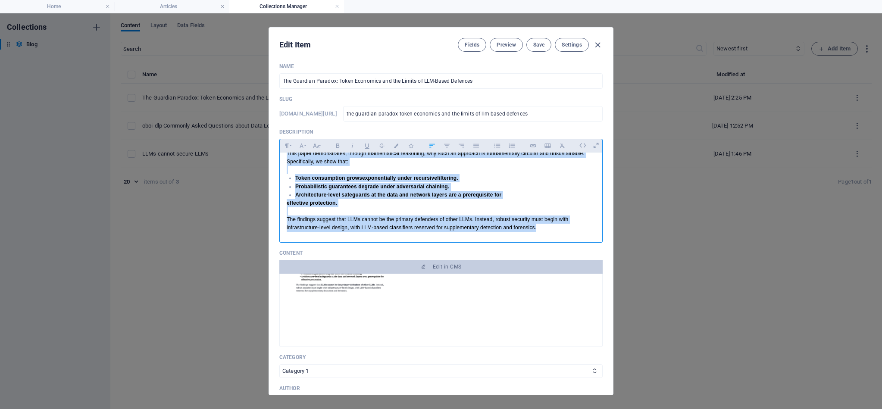
drag, startPoint x: 360, startPoint y: 179, endPoint x: 473, endPoint y: 259, distance: 137.7
click at [473, 259] on div "Name The Guardian Paradox: Token Economics and the Limits of LLM-Based Defences…" at bounding box center [440, 355] width 323 height 584
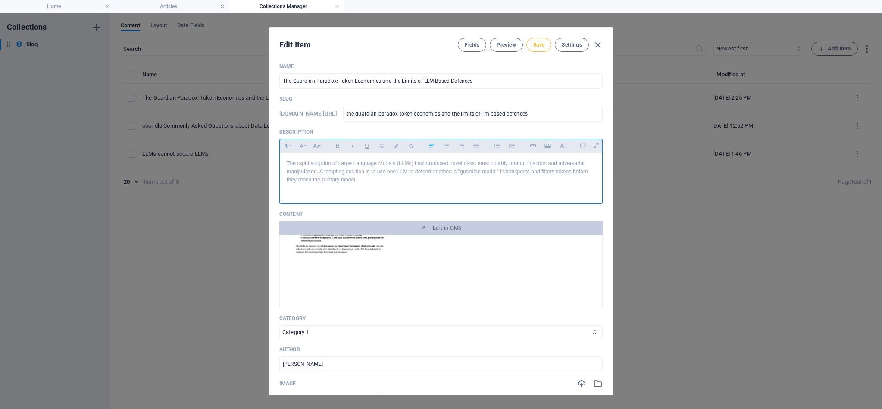
click at [546, 42] on button "Save" at bounding box center [538, 45] width 25 height 14
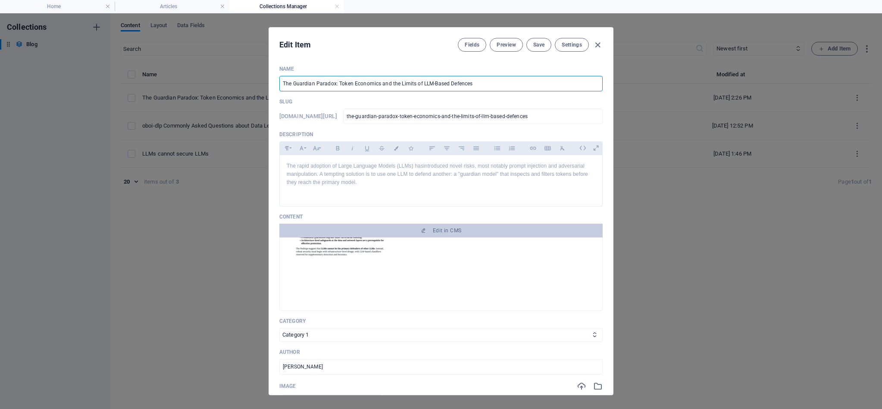
drag, startPoint x: 338, startPoint y: 85, endPoint x: 267, endPoint y: 84, distance: 71.1
click at [268, 84] on div "Edit Item Fields Preview Save Settings Name The Guardian Paradox: Token Economi…" at bounding box center [441, 211] width 882 height 396
type input "Token Economics and the Limits of LLM-Based Defences"
type input "token-economics-and-the-limits-of-llm-based-defences"
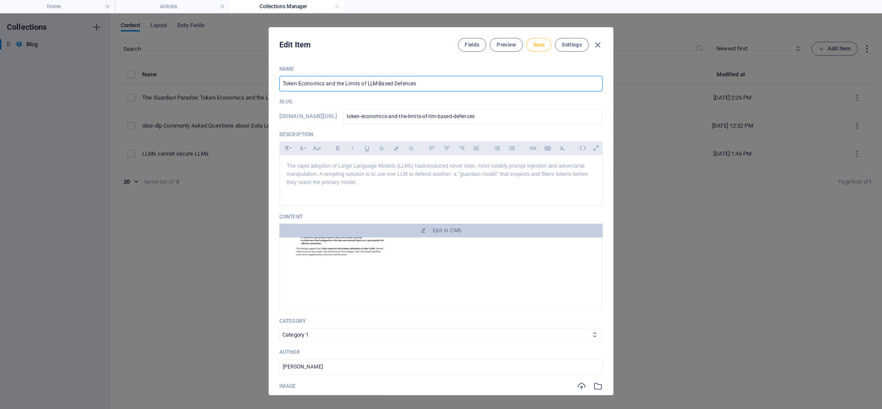
type input "Token Economics and the Limits of LLM-Based Defences"
click at [541, 47] on span "Save" at bounding box center [538, 44] width 11 height 7
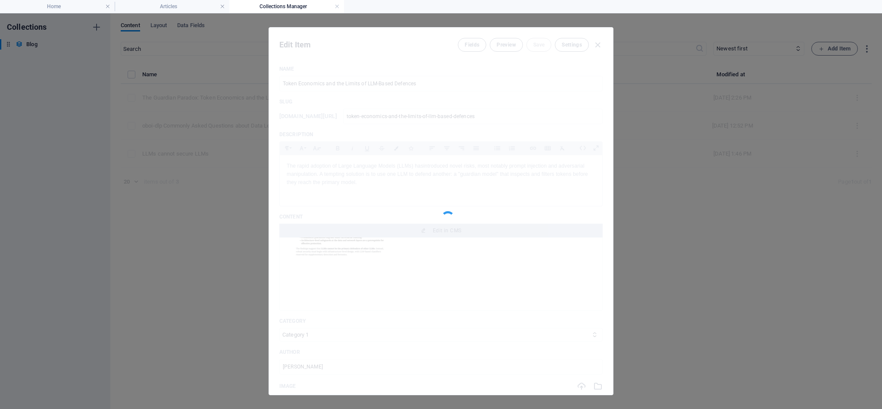
type input "token-economics-and-the-limits-of-llm-based-defences"
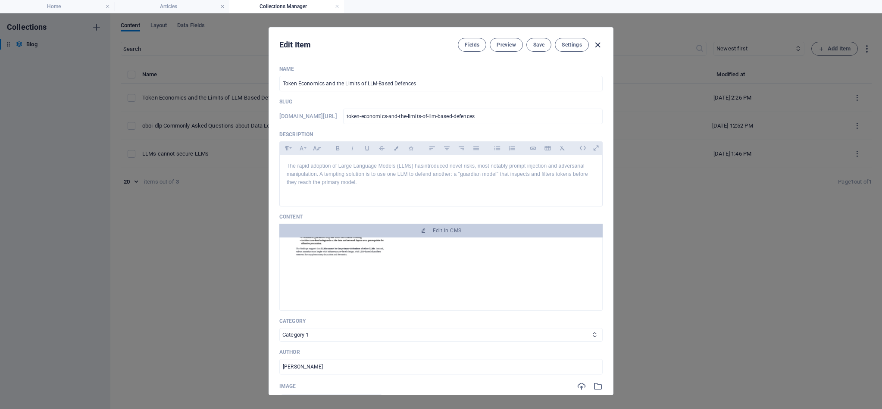
click at [599, 44] on icon "button" at bounding box center [598, 45] width 10 height 10
